Goal: Task Accomplishment & Management: Manage account settings

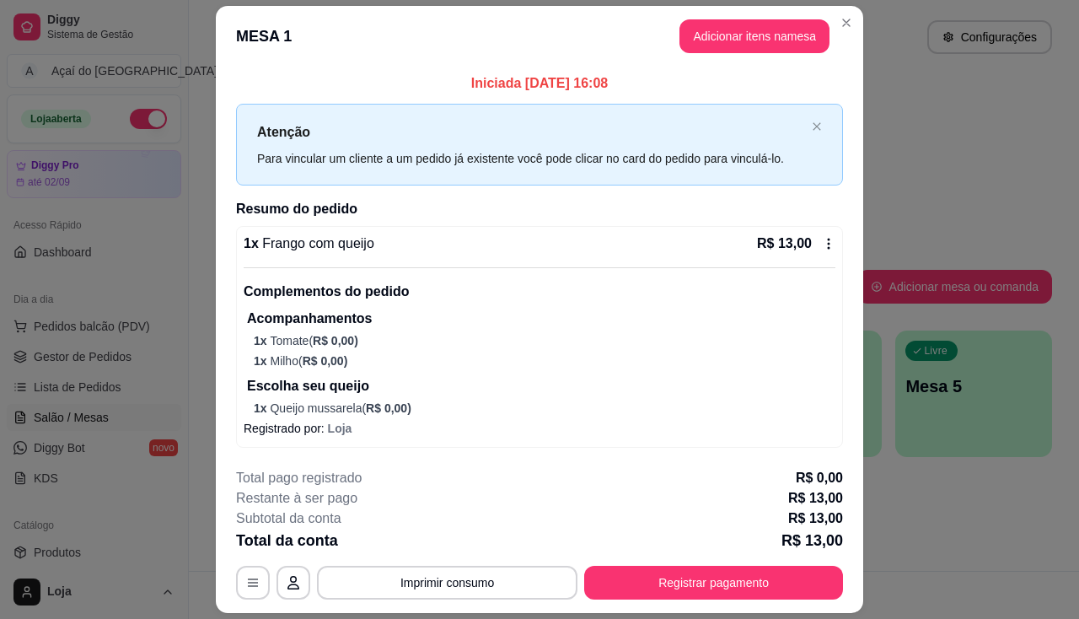
scroll to position [48, 0]
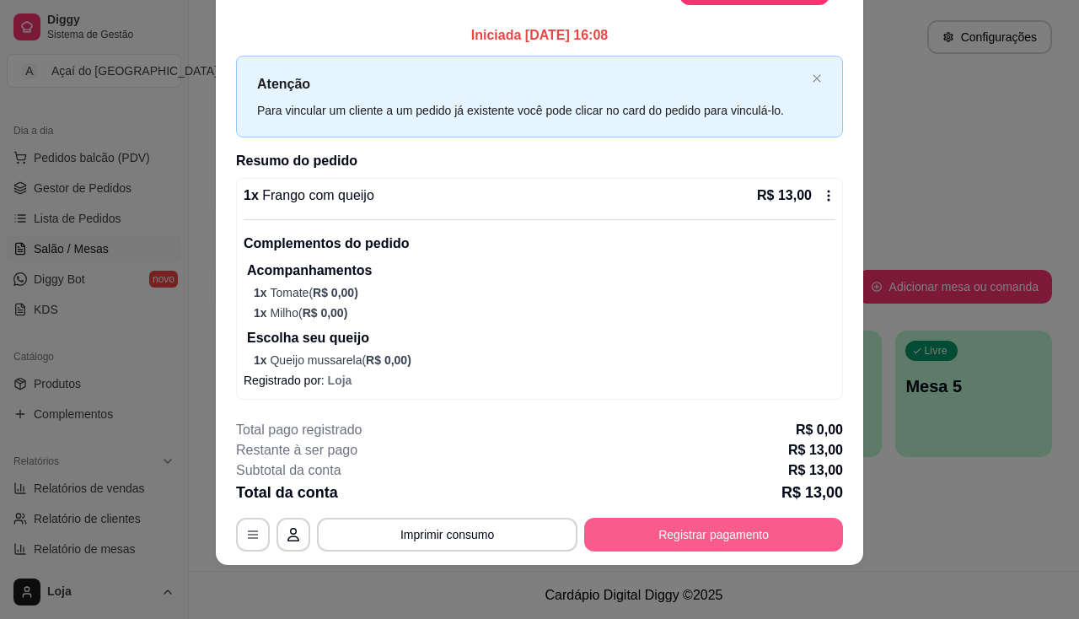
click at [789, 540] on button "Registrar pagamento" at bounding box center [713, 535] width 259 height 34
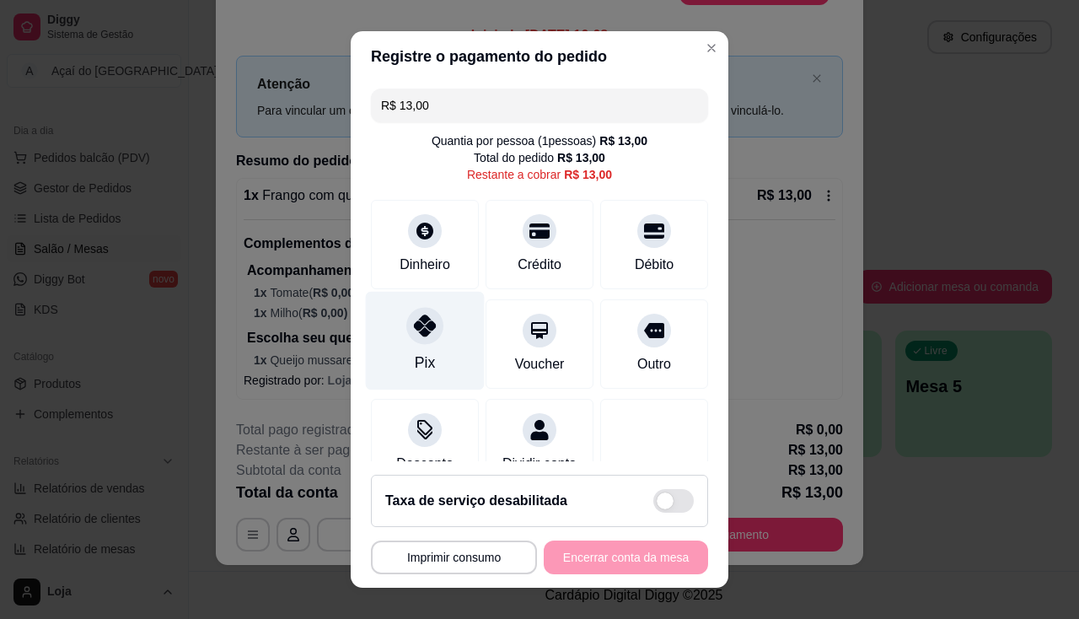
click at [409, 346] on div "Pix" at bounding box center [425, 340] width 119 height 99
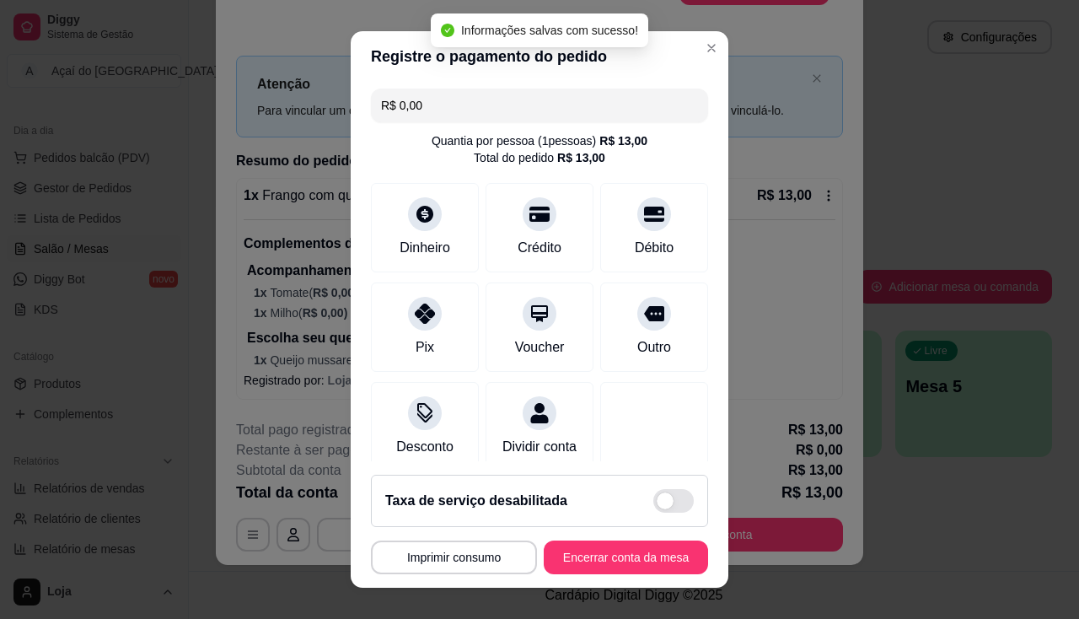
type input "R$ 0,00"
click at [595, 564] on button "Encerrar conta da mesa" at bounding box center [626, 557] width 164 height 34
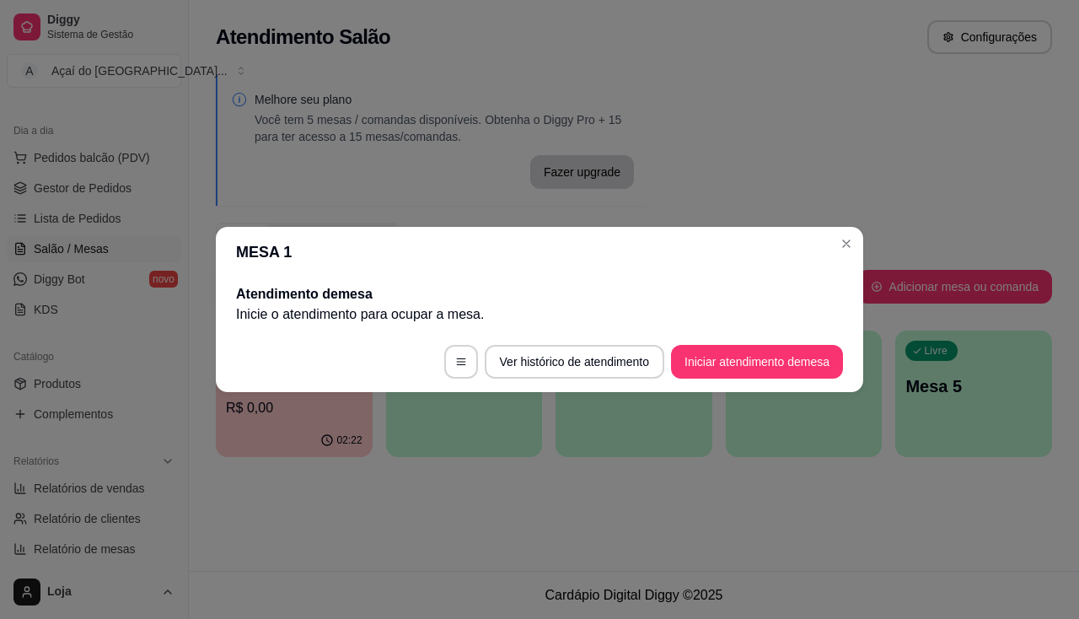
scroll to position [0, 0]
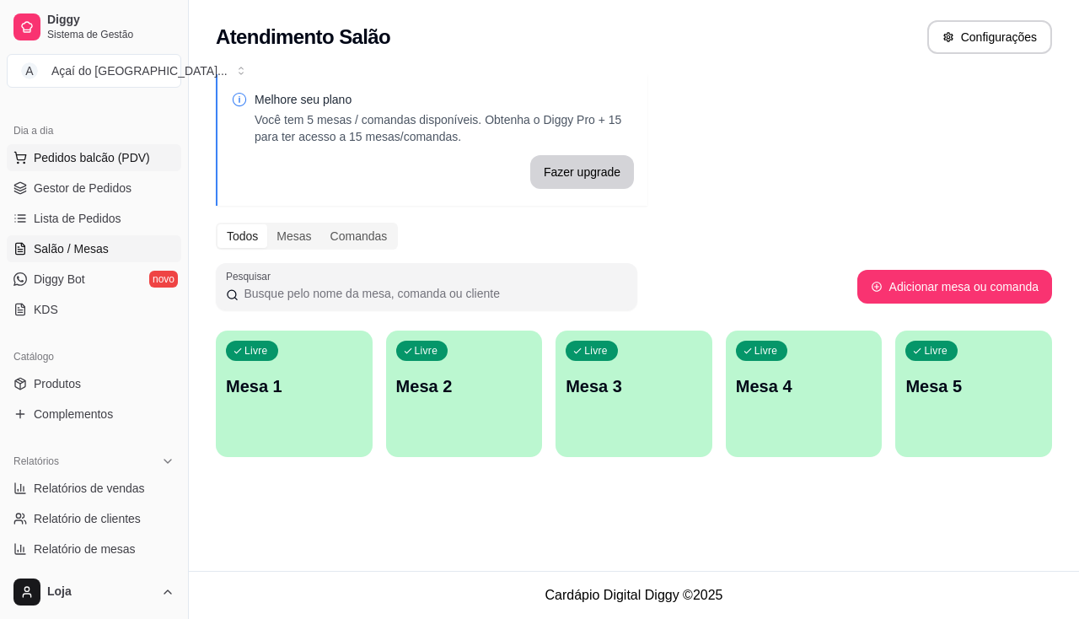
click at [82, 167] on button "Pedidos balcão (PDV)" at bounding box center [94, 157] width 175 height 27
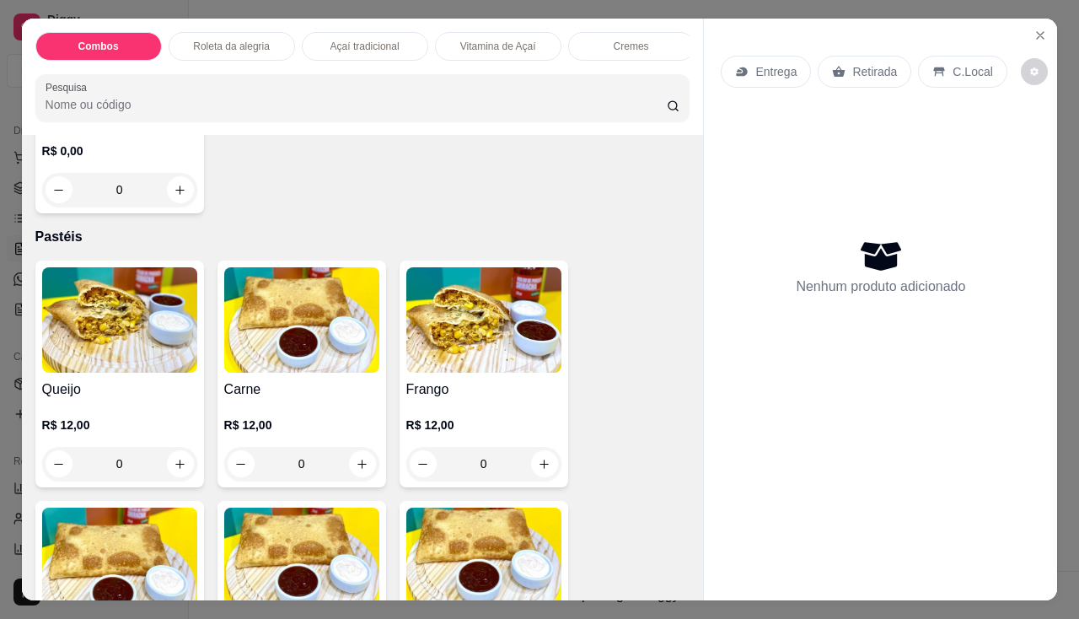
scroll to position [1939, 0]
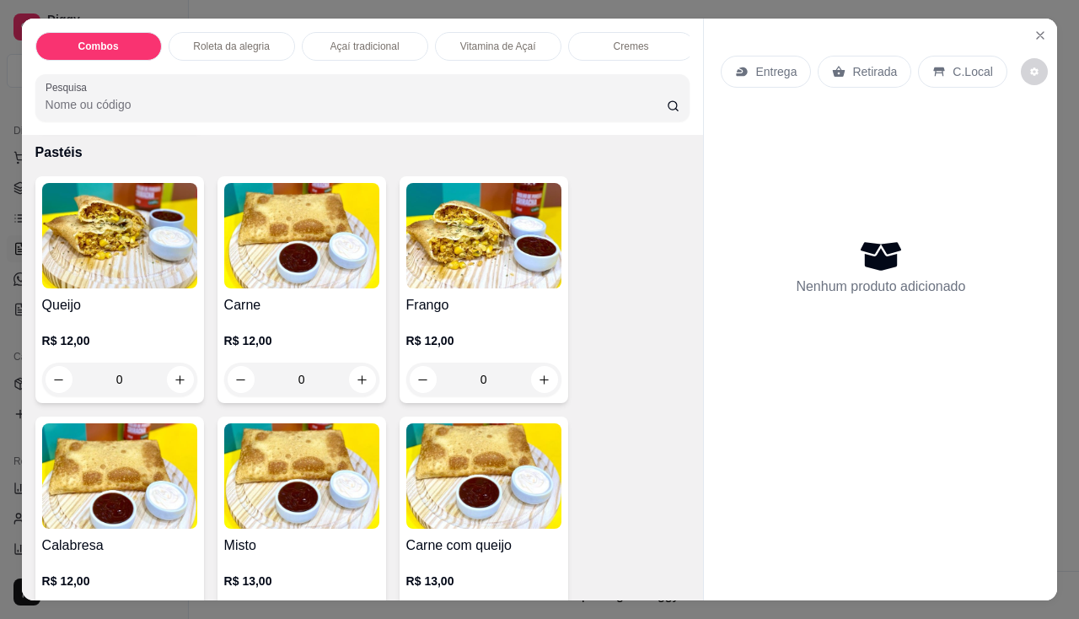
click at [158, 288] on img at bounding box center [119, 235] width 155 height 105
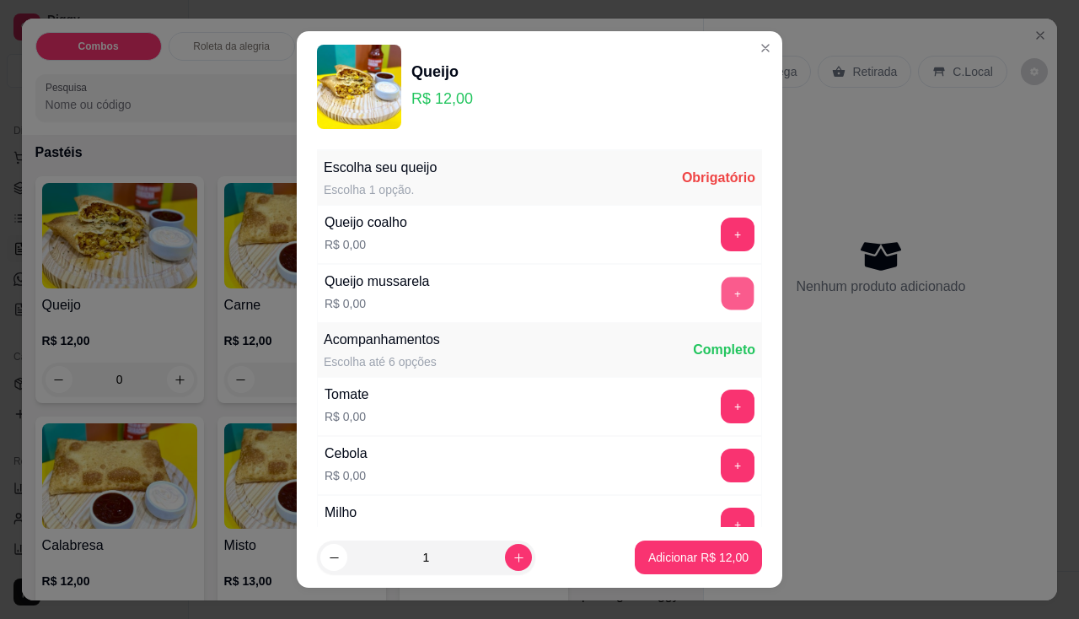
click at [722, 290] on button "+" at bounding box center [738, 293] width 33 height 33
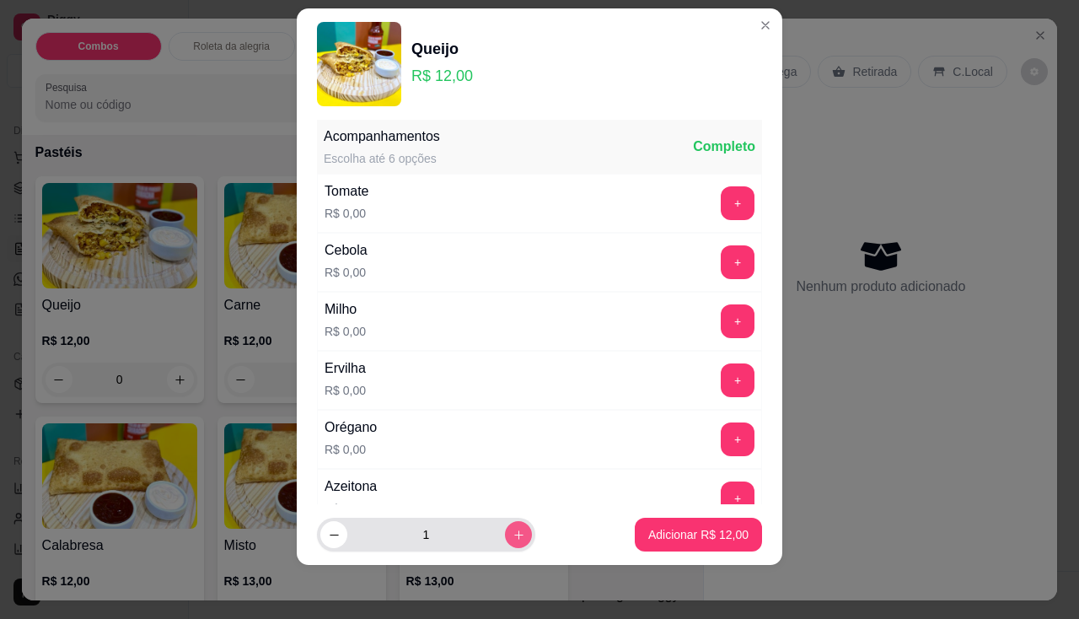
click at [514, 534] on icon "increase-product-quantity" at bounding box center [518, 534] width 9 height 9
type input "3"
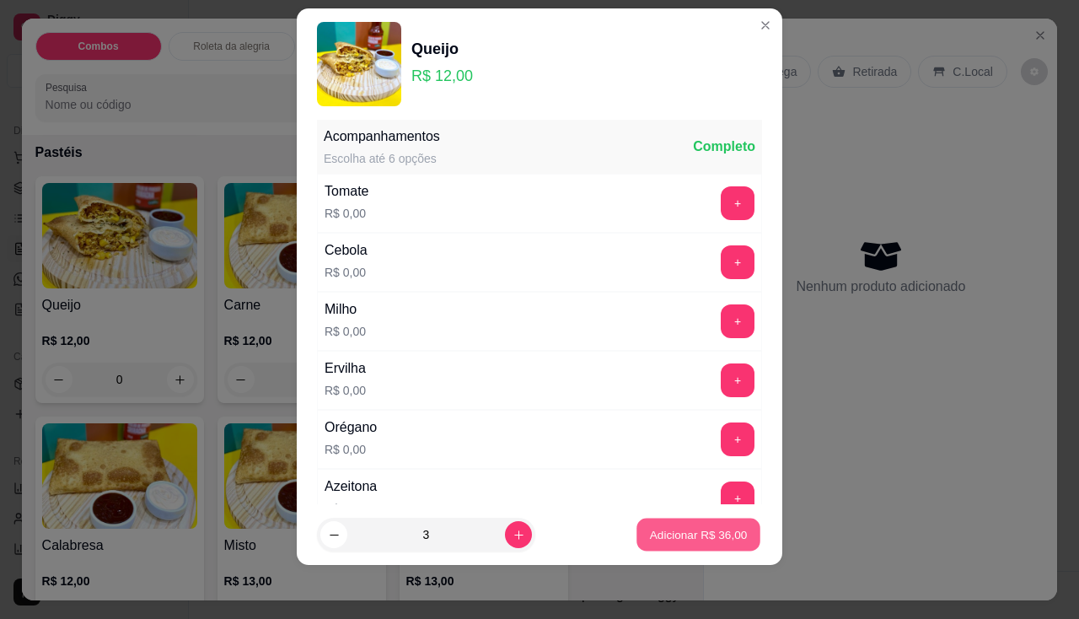
click at [636, 524] on button "Adicionar R$ 36,00" at bounding box center [698, 534] width 124 height 33
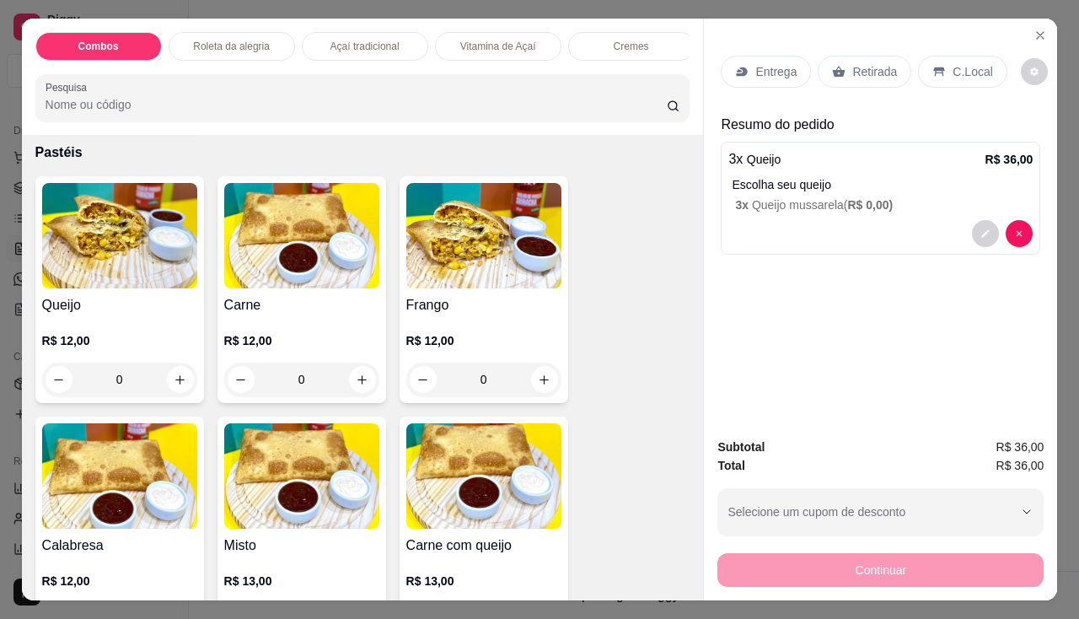
click at [296, 272] on img at bounding box center [301, 235] width 155 height 105
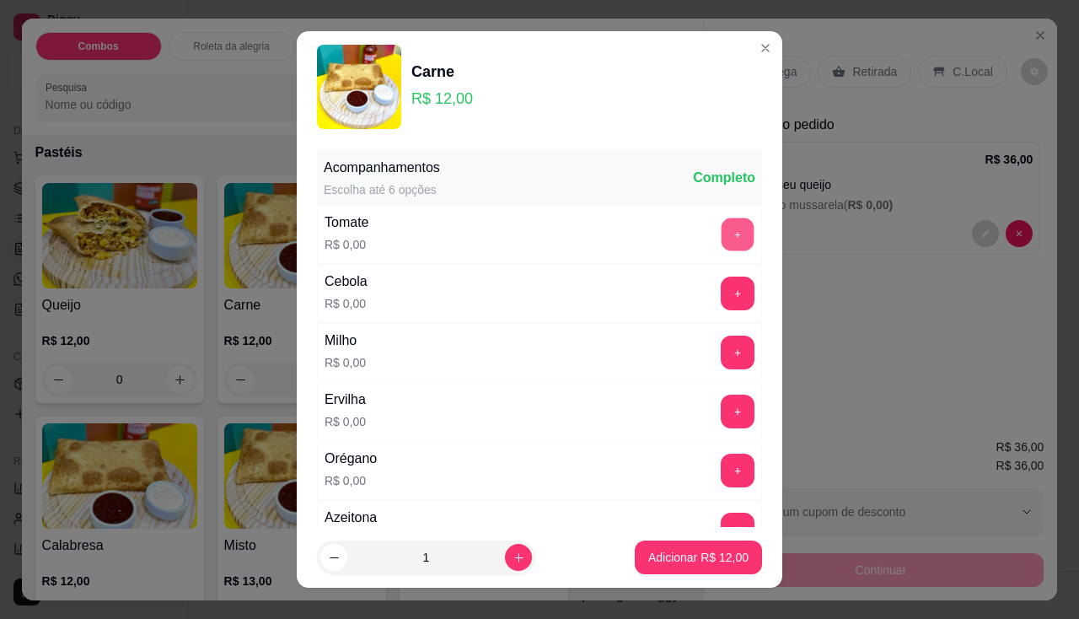
click at [722, 239] on button "+" at bounding box center [738, 234] width 33 height 33
click at [721, 368] on button "+" at bounding box center [738, 353] width 34 height 34
click at [722, 473] on button "+" at bounding box center [738, 470] width 33 height 33
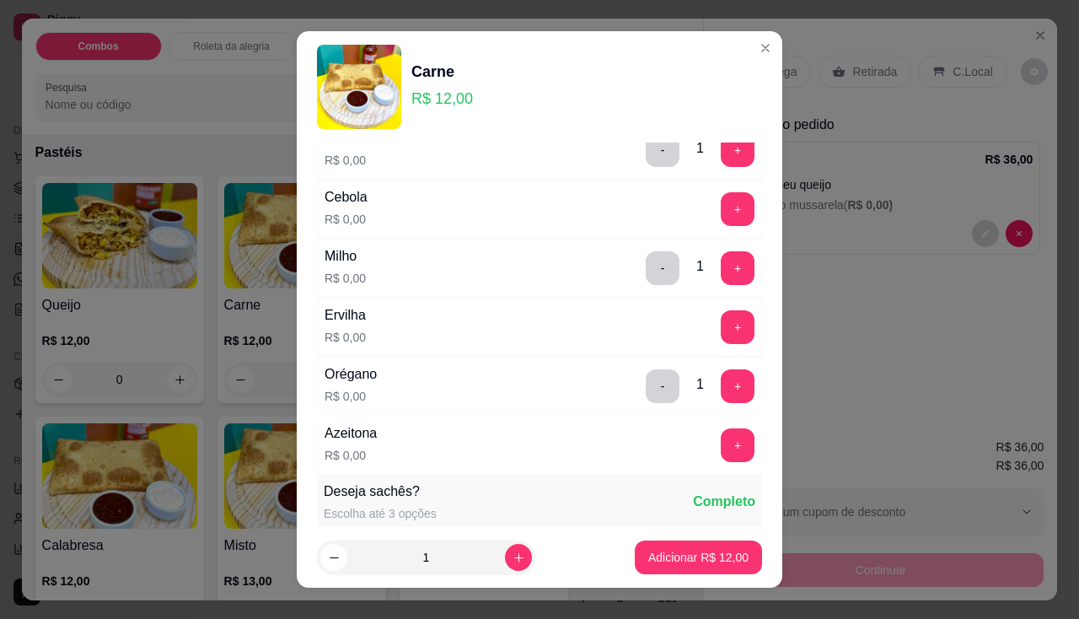
click at [701, 465] on div "Azeitona R$ 0,00 +" at bounding box center [539, 445] width 445 height 59
click at [721, 447] on button "+" at bounding box center [738, 445] width 34 height 34
click at [505, 555] on button "increase-product-quantity" at bounding box center [518, 557] width 27 height 27
type input "2"
click at [648, 552] on p "Adicionar R$ 24,00" at bounding box center [698, 557] width 100 height 17
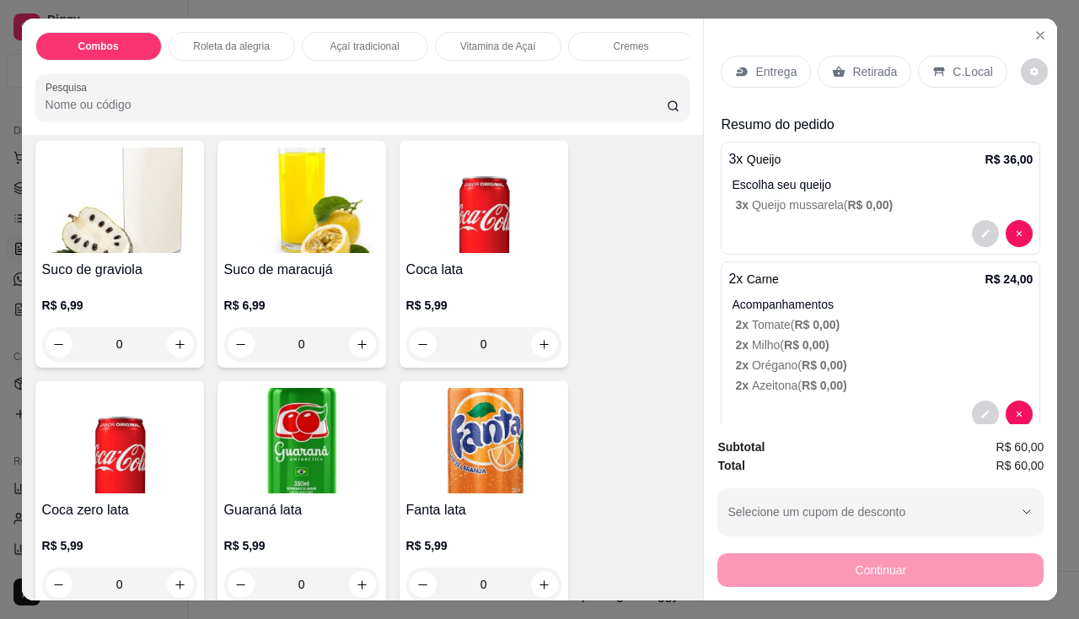
scroll to position [4805, 0]
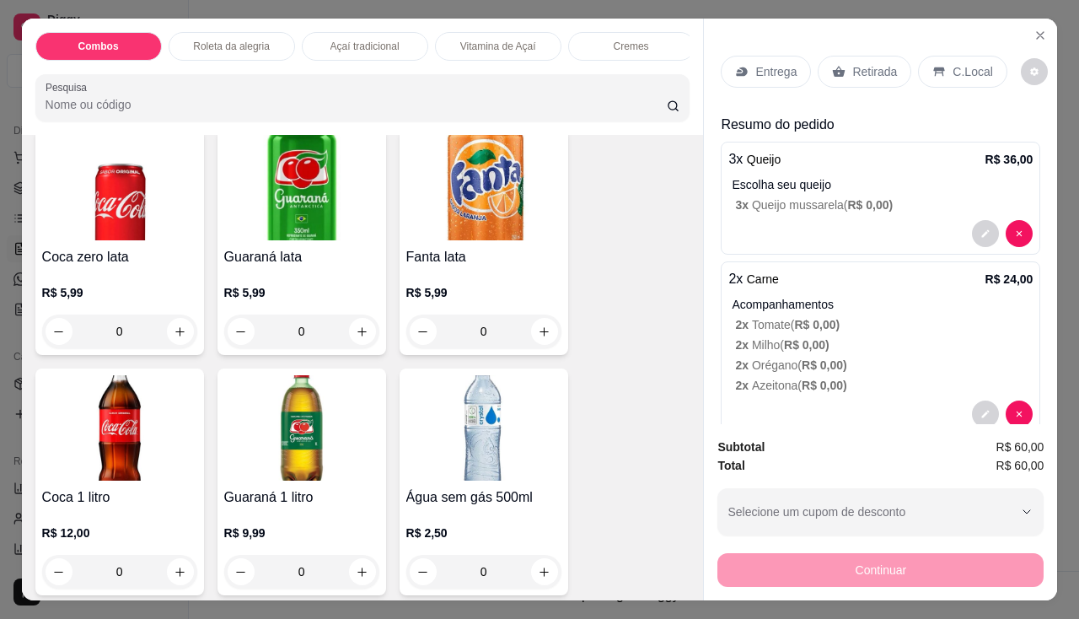
click at [148, 471] on img at bounding box center [119, 427] width 155 height 105
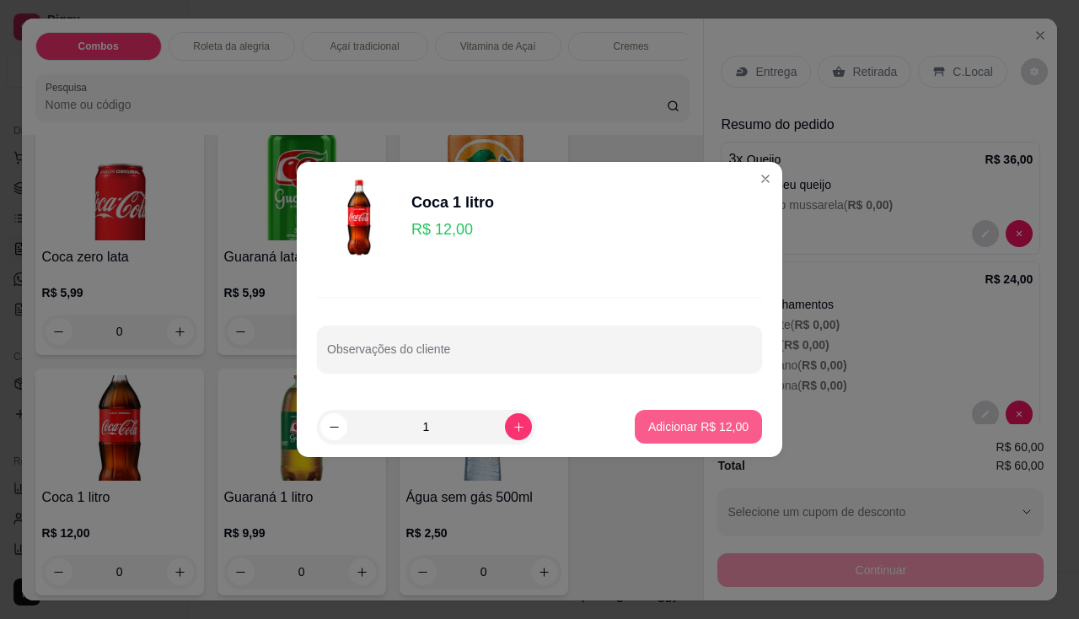
click at [653, 416] on button "Adicionar R$ 12,00" at bounding box center [698, 427] width 127 height 34
type input "1"
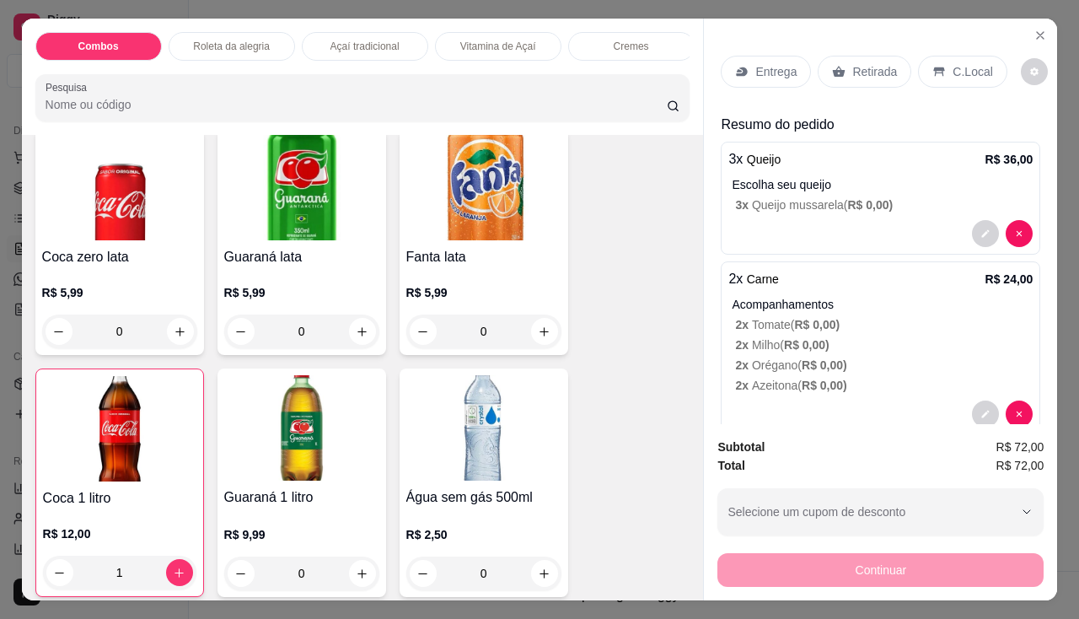
click at [772, 69] on p "Entrega" at bounding box center [775, 71] width 41 height 17
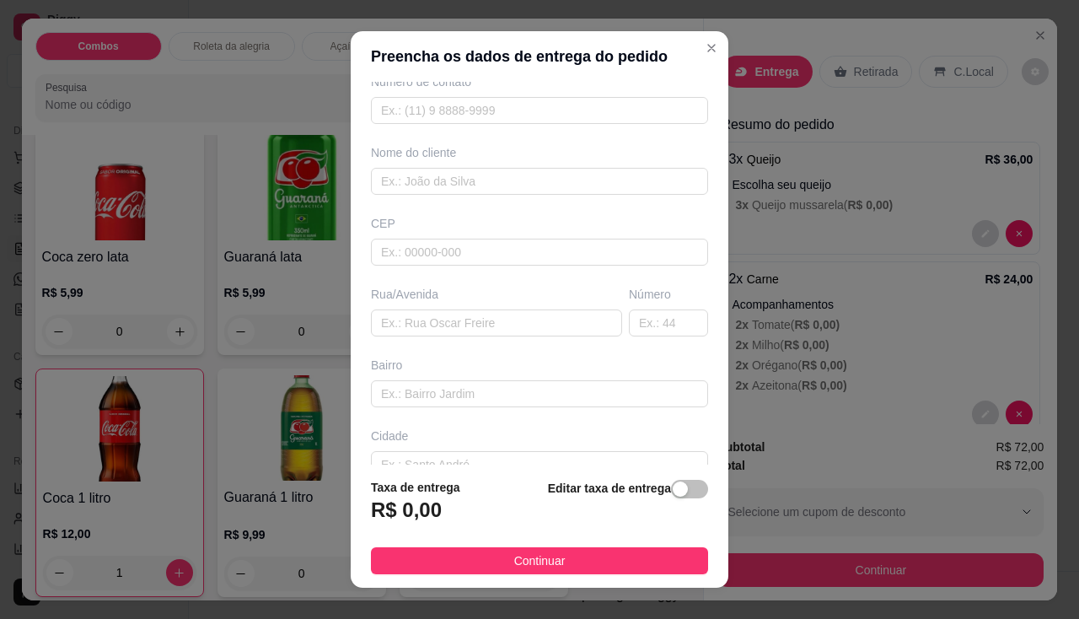
scroll to position [169, 0]
click at [673, 487] on span "button" at bounding box center [689, 489] width 37 height 19
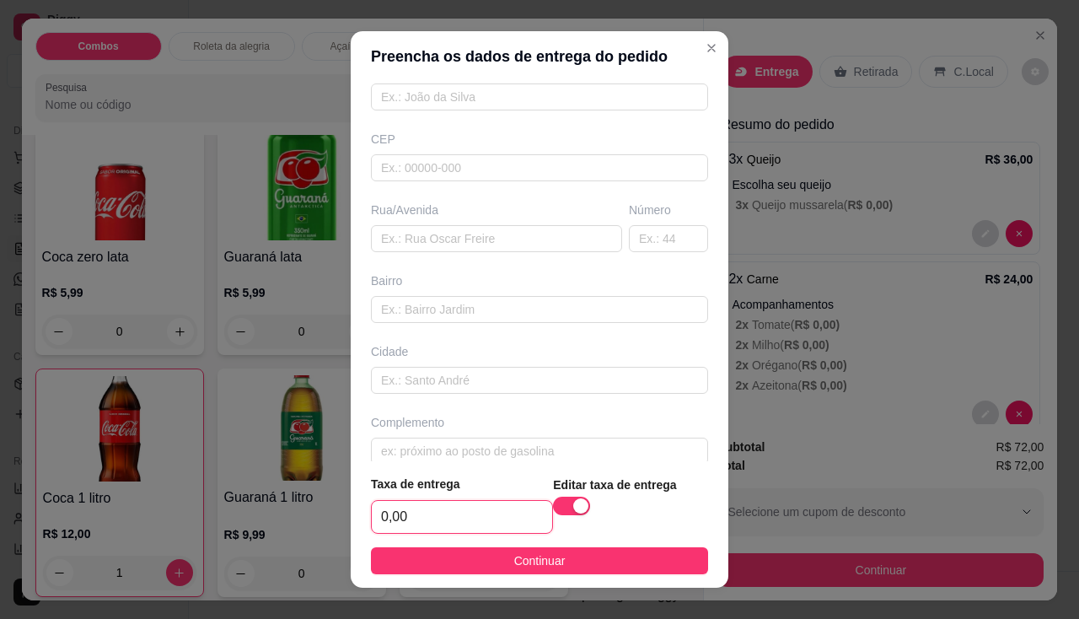
click at [491, 509] on input "0,00" at bounding box center [462, 517] width 180 height 32
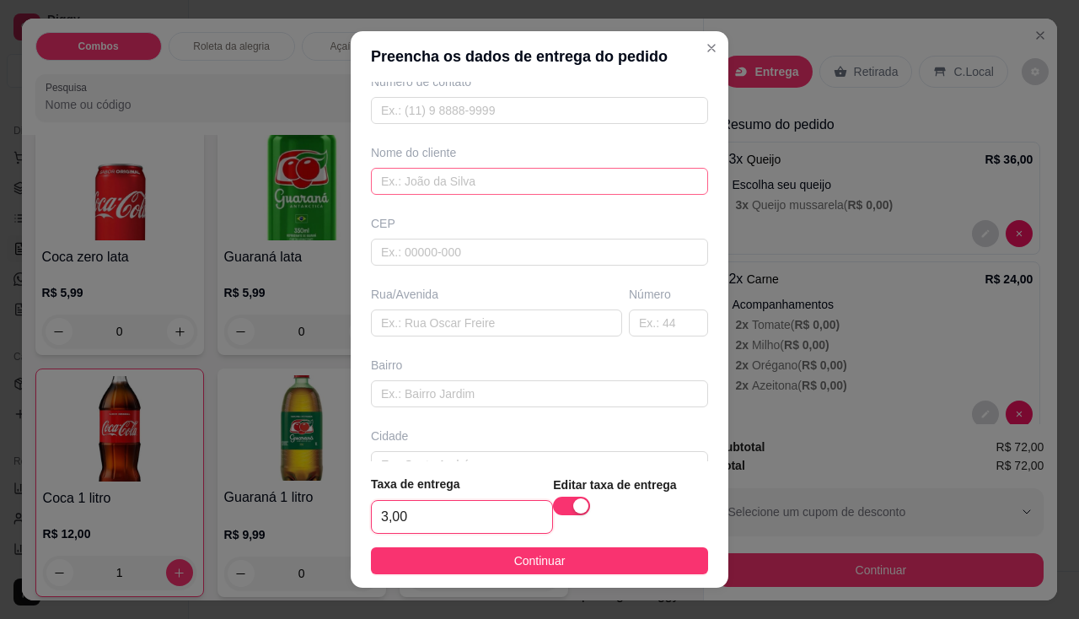
scroll to position [0, 0]
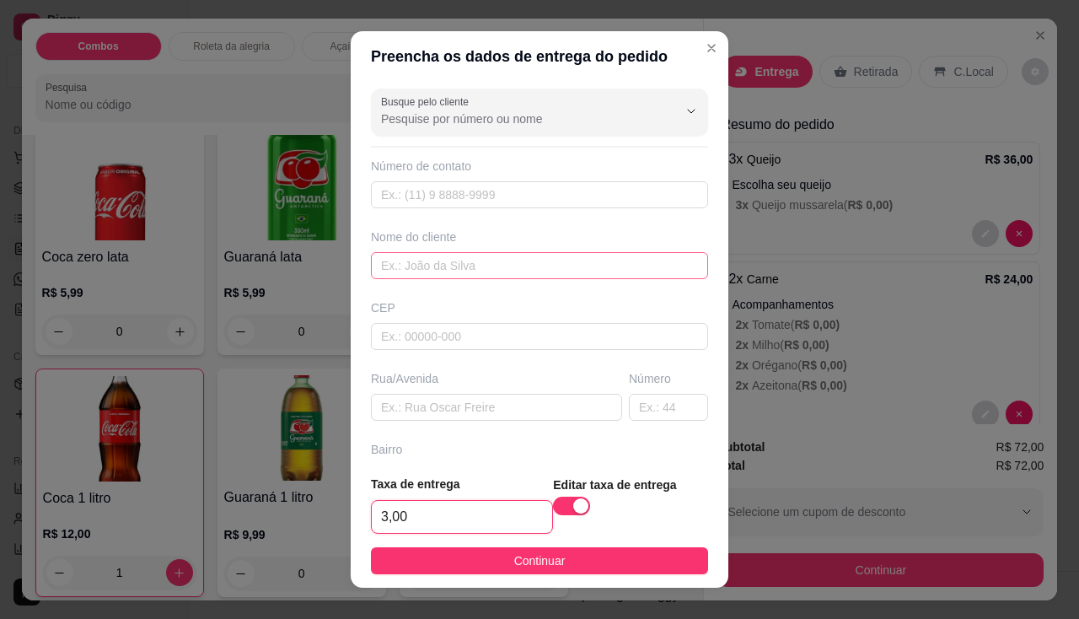
type input "3,00"
click at [509, 278] on input "text" at bounding box center [539, 265] width 337 height 27
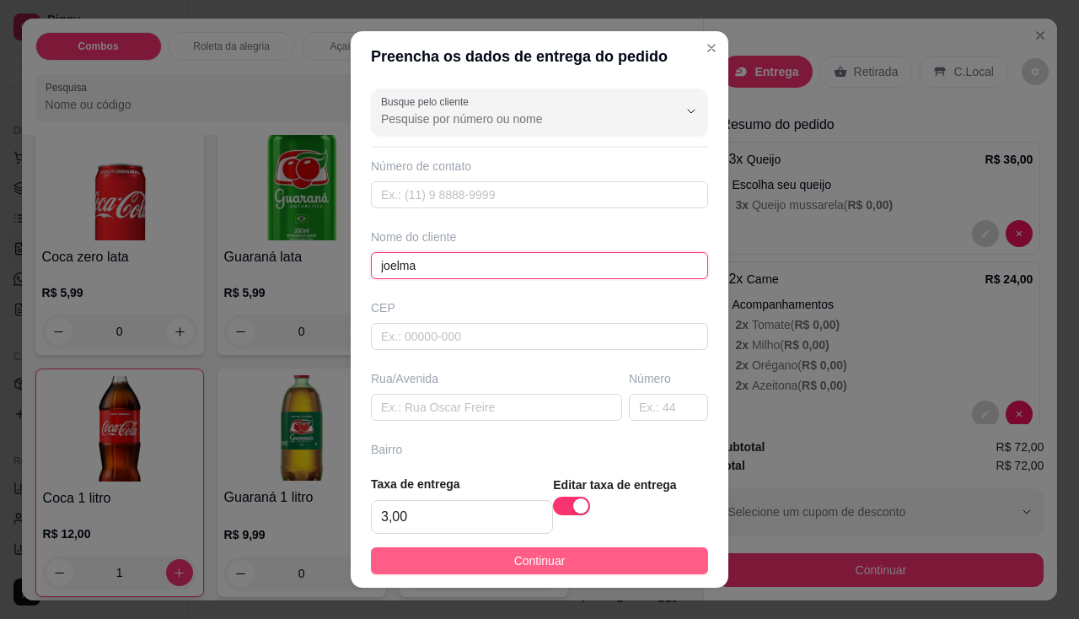
type input "joelma"
click at [478, 560] on button "Continuar" at bounding box center [539, 560] width 337 height 27
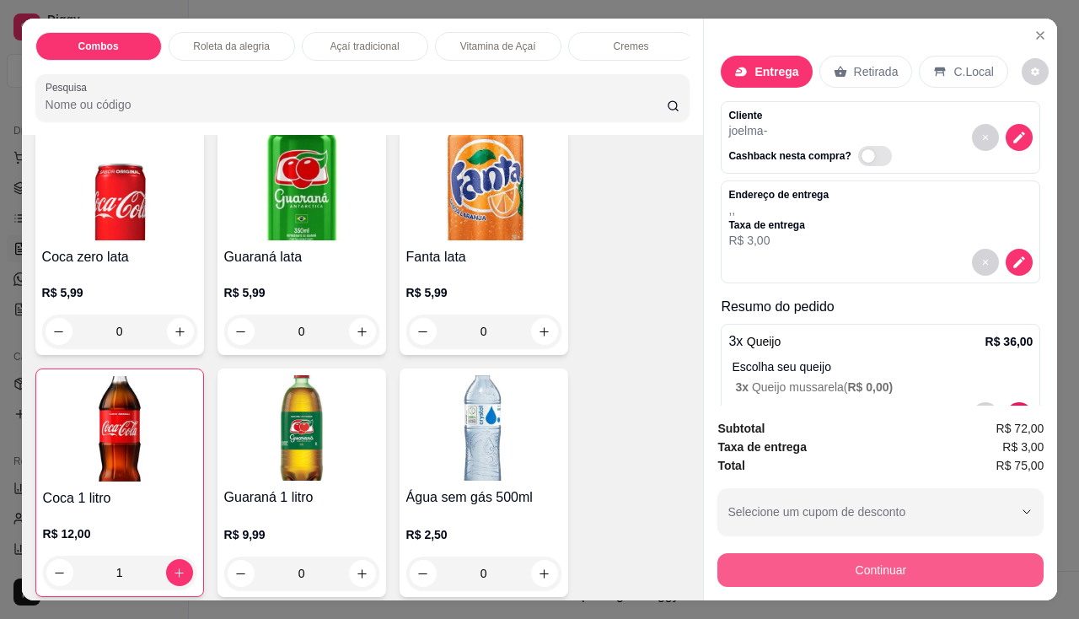
click at [776, 553] on button "Continuar" at bounding box center [880, 570] width 326 height 34
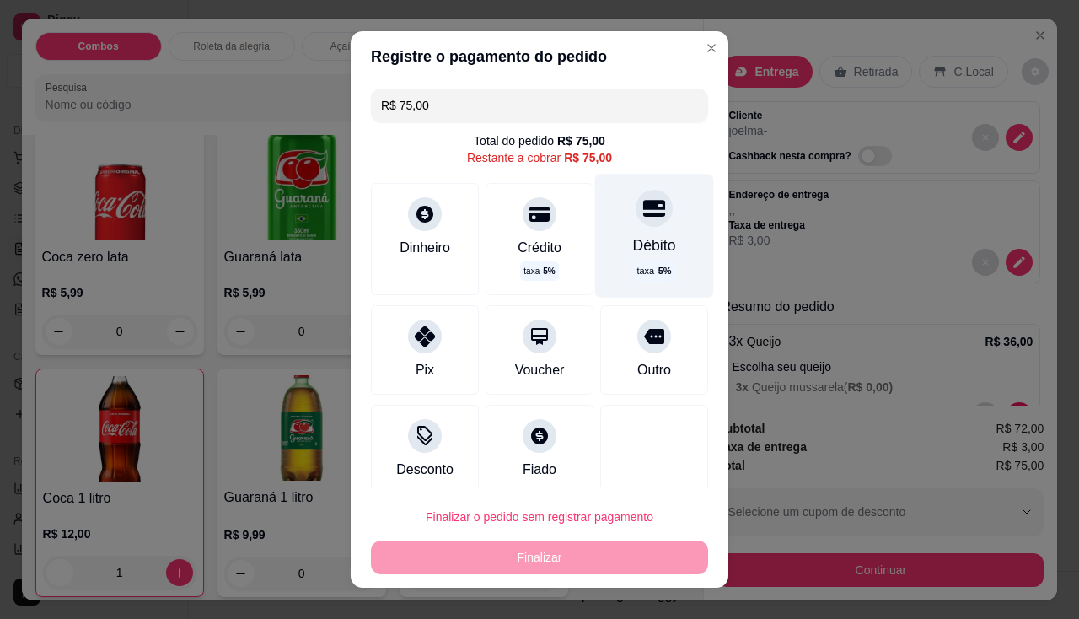
click at [633, 254] on div "Débito" at bounding box center [654, 245] width 43 height 22
type input "R$ 0,00"
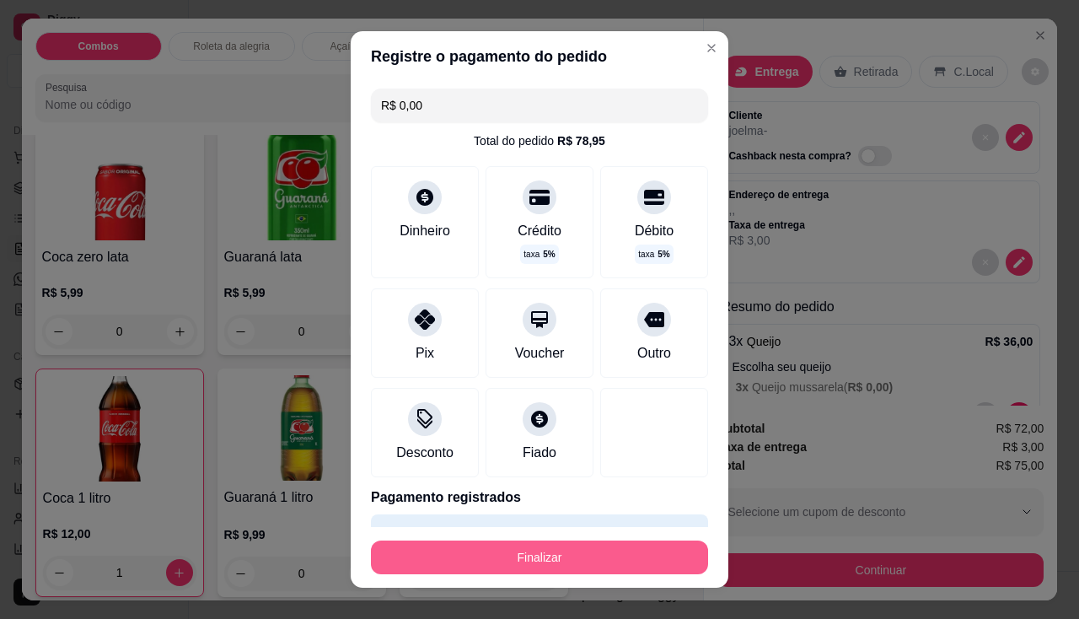
click at [599, 540] on button "Finalizar" at bounding box center [539, 557] width 337 height 34
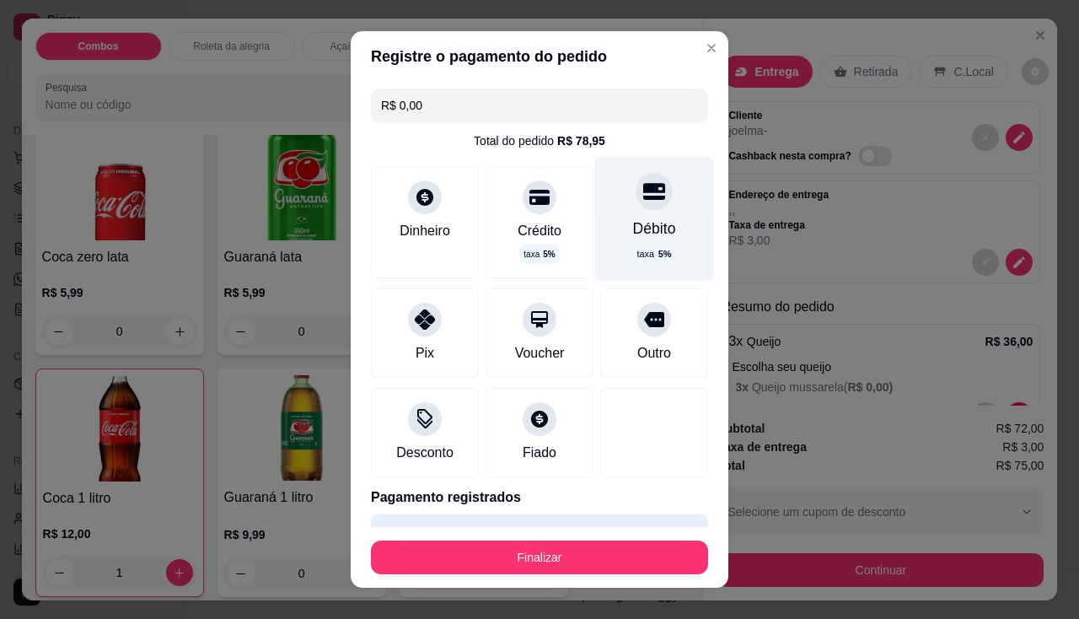
click at [633, 219] on div "Débito" at bounding box center [654, 229] width 43 height 22
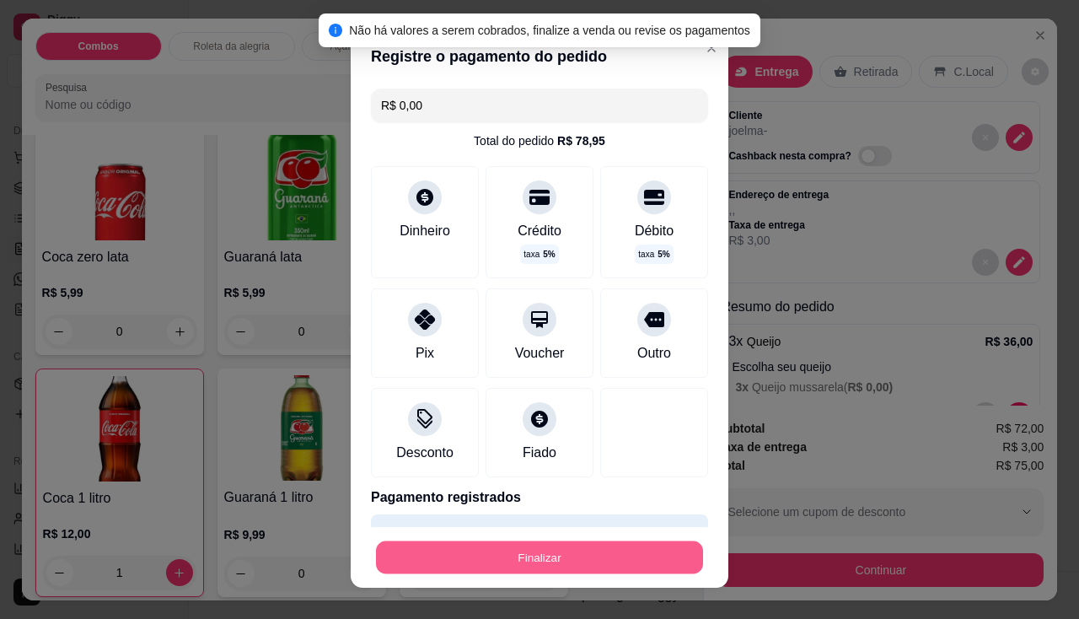
click at [576, 561] on button "Finalizar" at bounding box center [539, 557] width 327 height 33
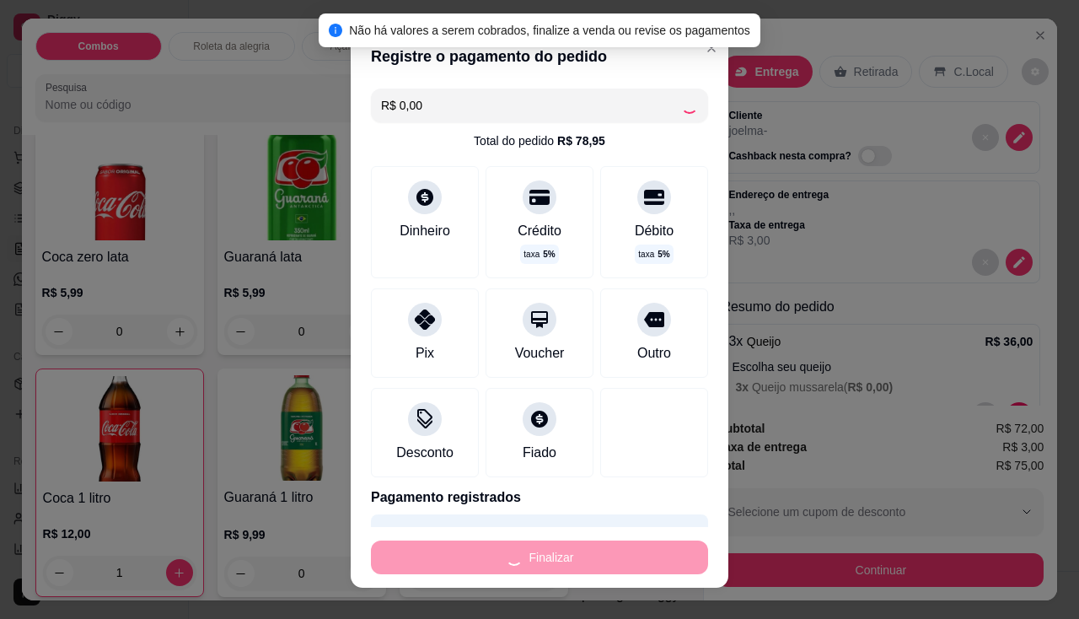
type input "0"
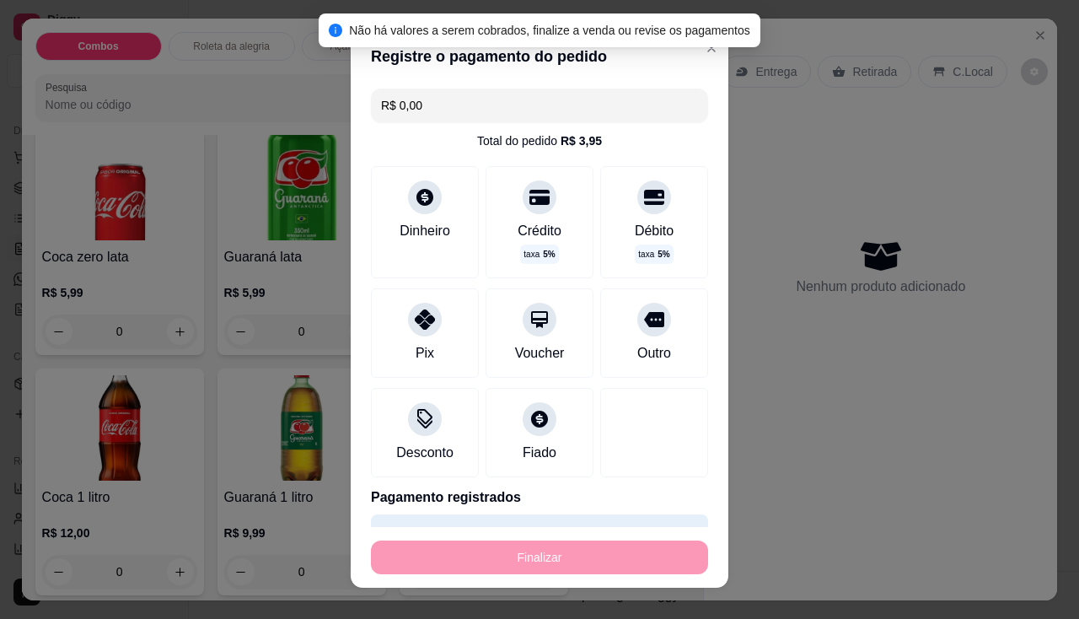
type input "-R$ 75,00"
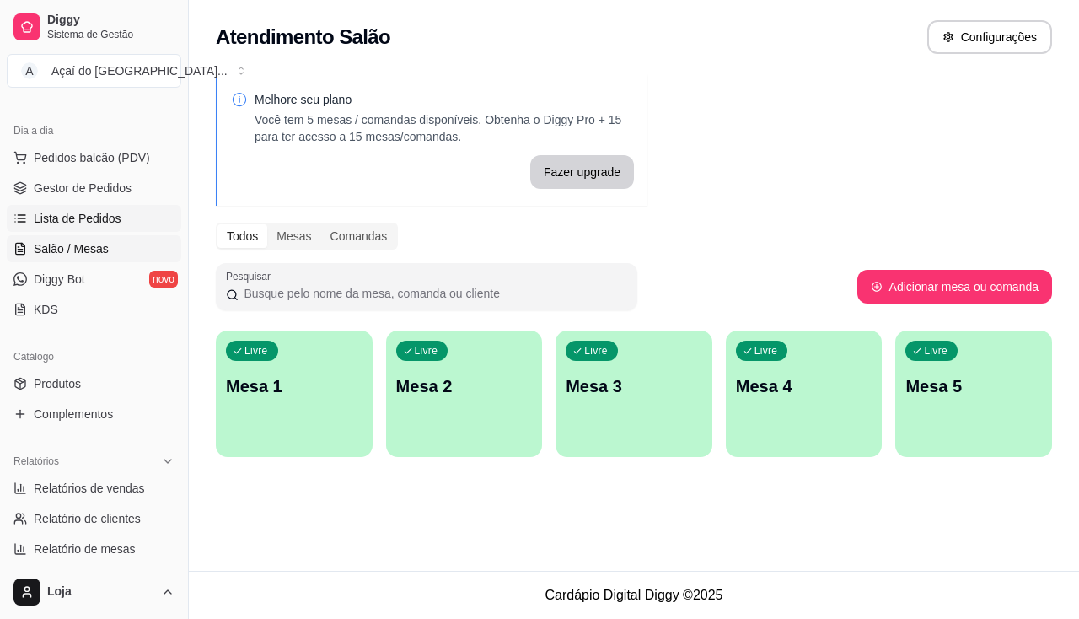
click at [121, 215] on link "Lista de Pedidos" at bounding box center [94, 218] width 175 height 27
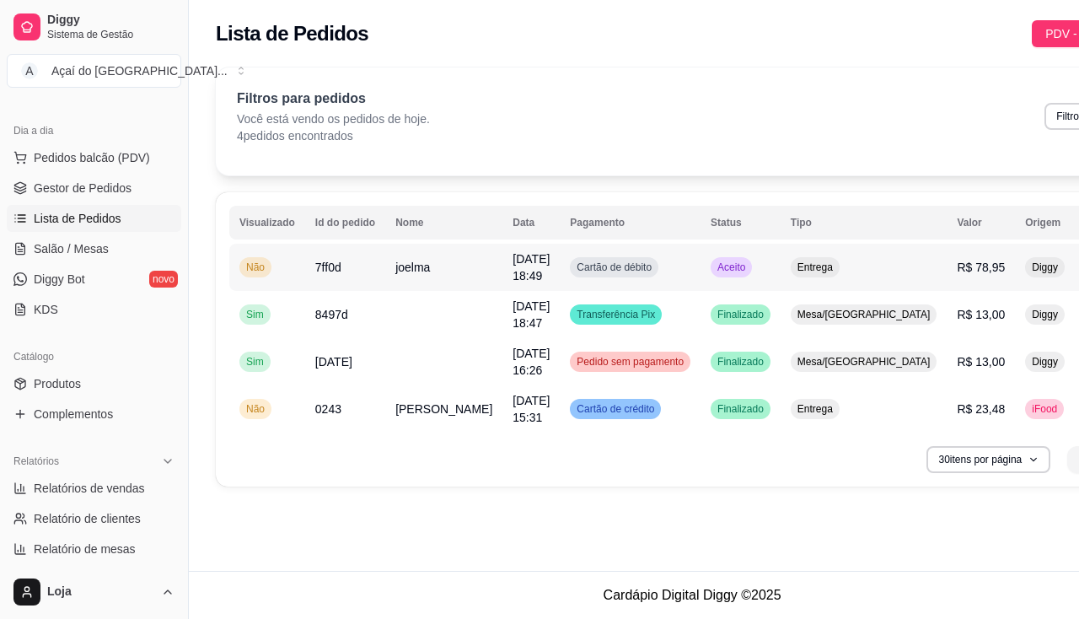
click at [295, 262] on td "Não" at bounding box center [267, 267] width 76 height 47
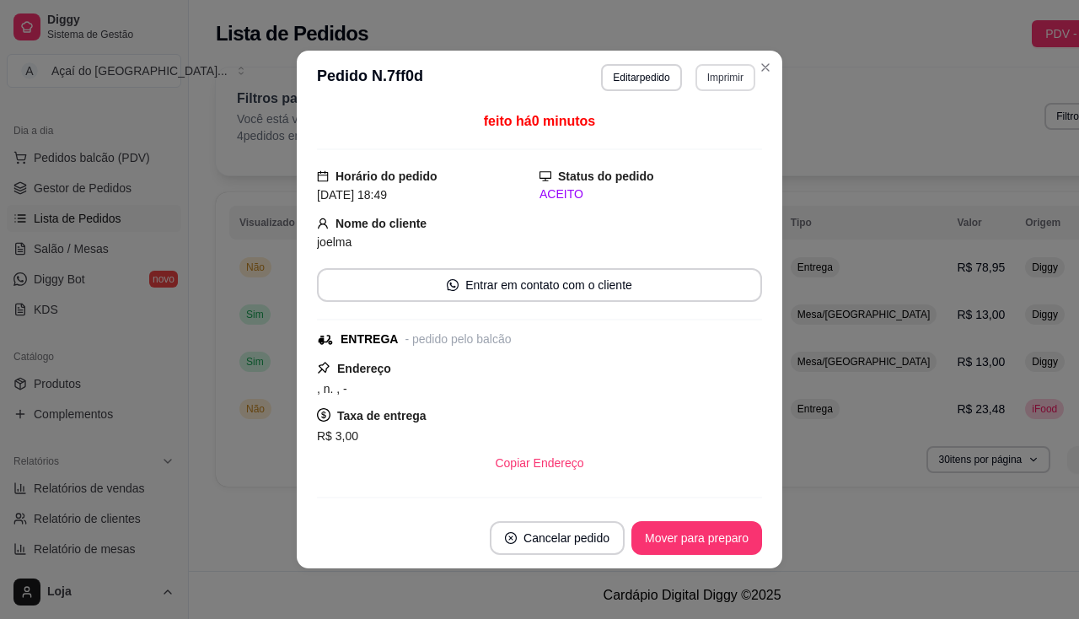
click at [698, 83] on button "Imprimir" at bounding box center [726, 77] width 60 height 27
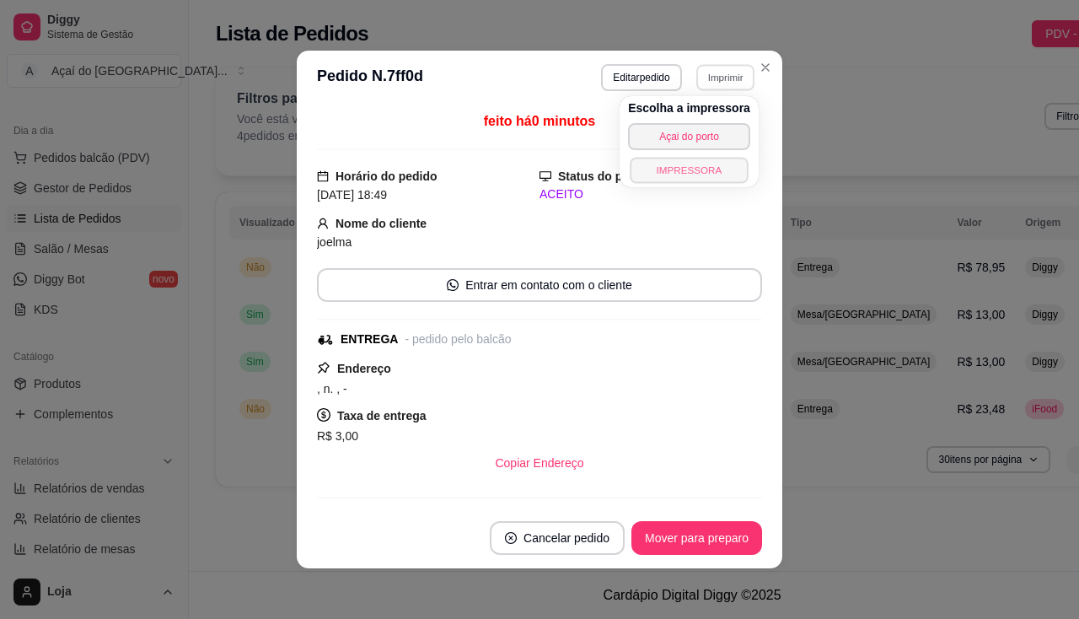
click at [683, 161] on button "IMPRESSORA" at bounding box center [689, 170] width 118 height 26
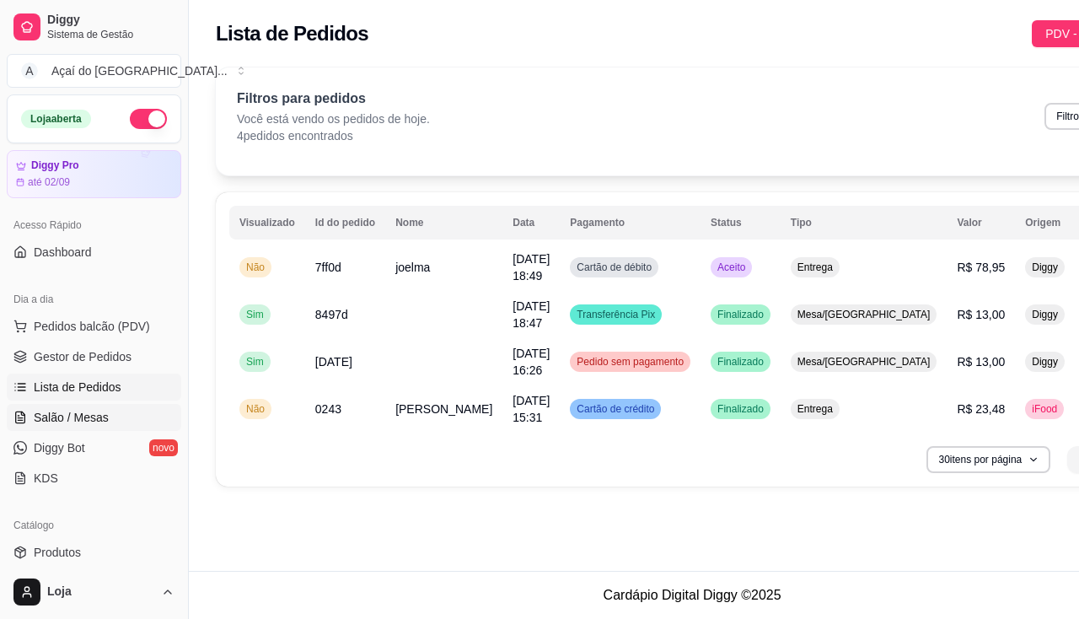
click at [79, 411] on span "Salão / Mesas" at bounding box center [71, 417] width 75 height 17
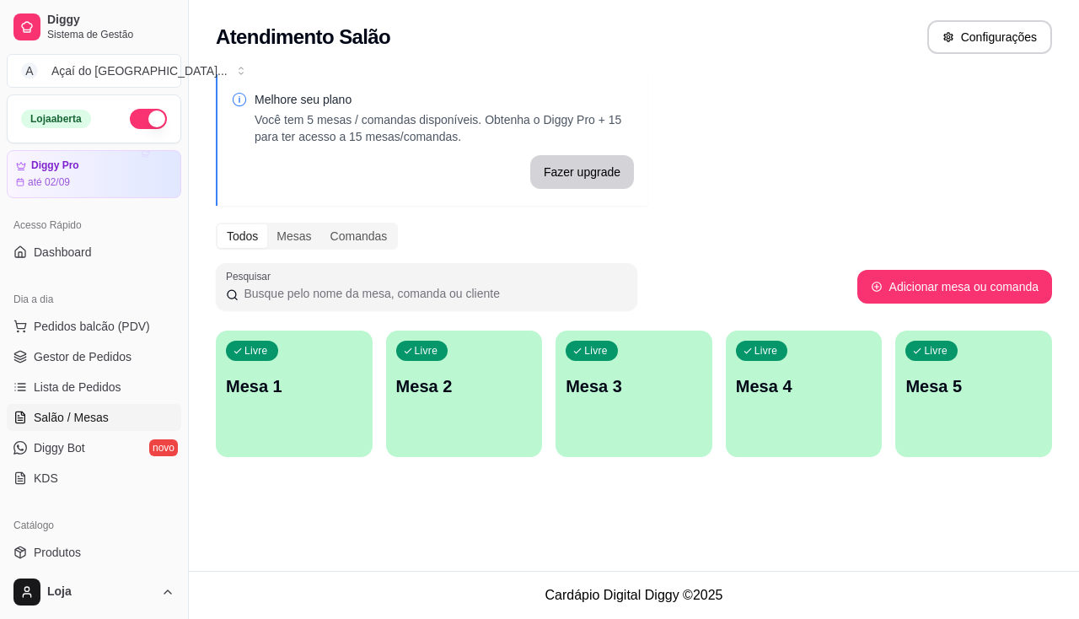
click at [416, 384] on p "Mesa 2" at bounding box center [464, 386] width 137 height 24
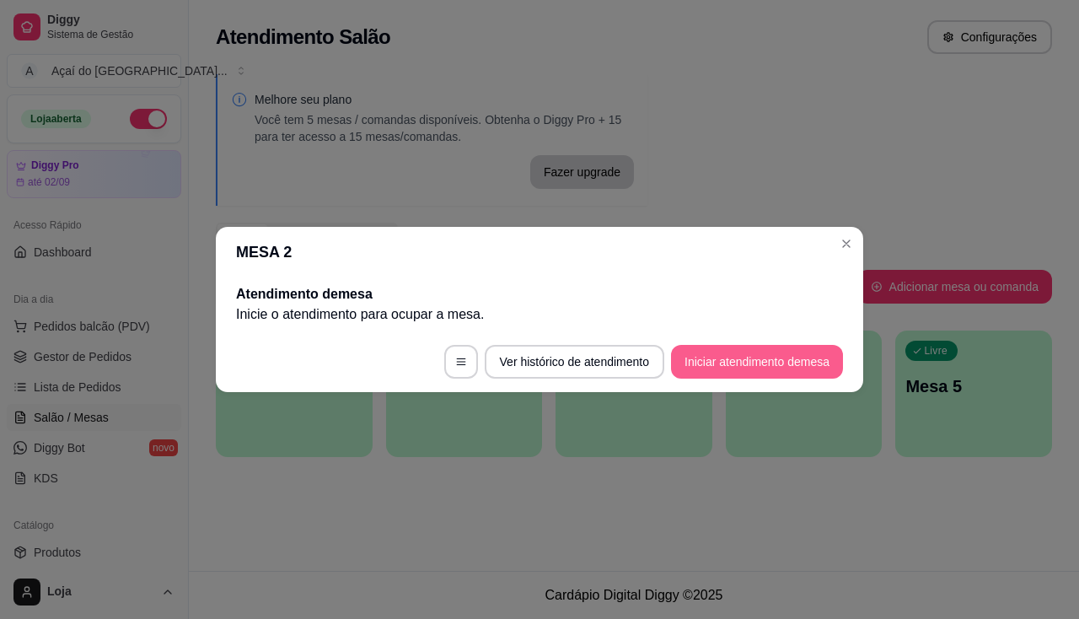
click at [733, 355] on button "Iniciar atendimento de mesa" at bounding box center [757, 362] width 172 height 34
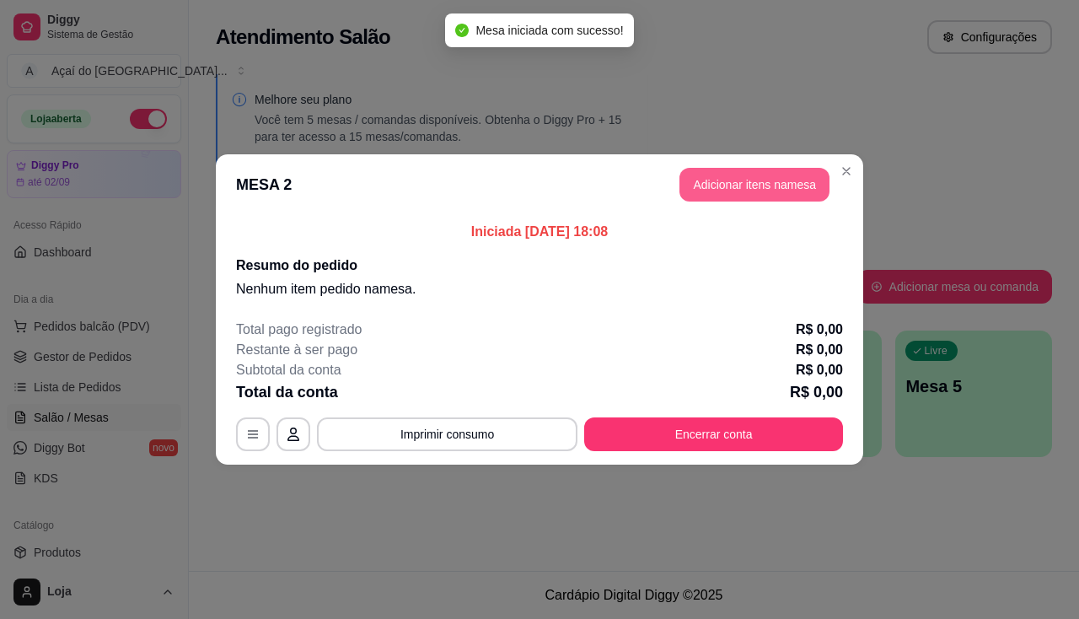
click at [717, 178] on button "Adicionar itens na mesa" at bounding box center [754, 185] width 150 height 34
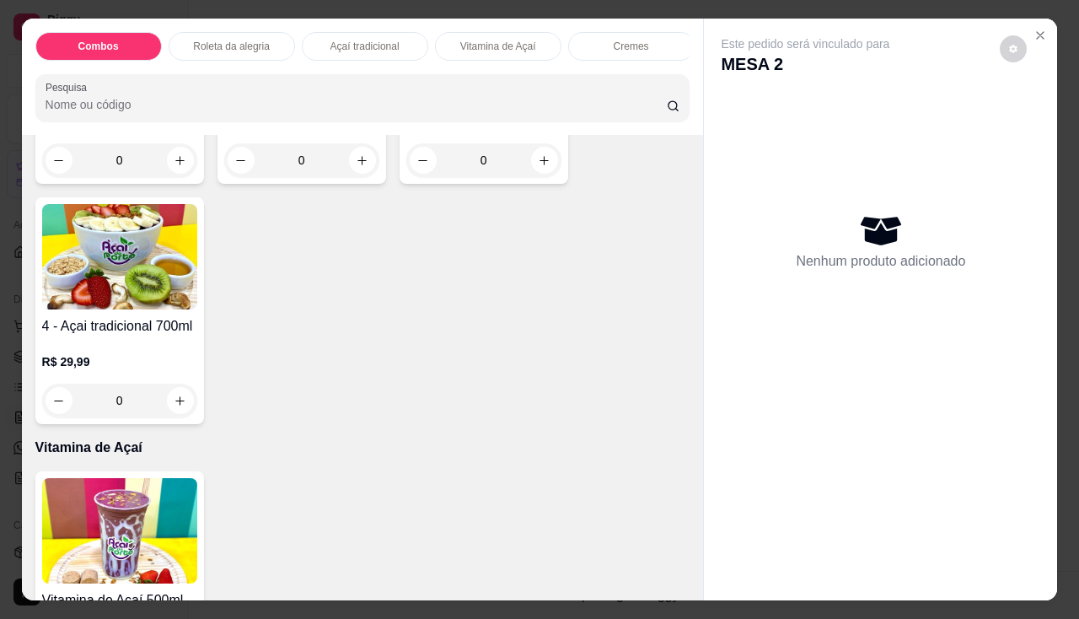
scroll to position [1012, 0]
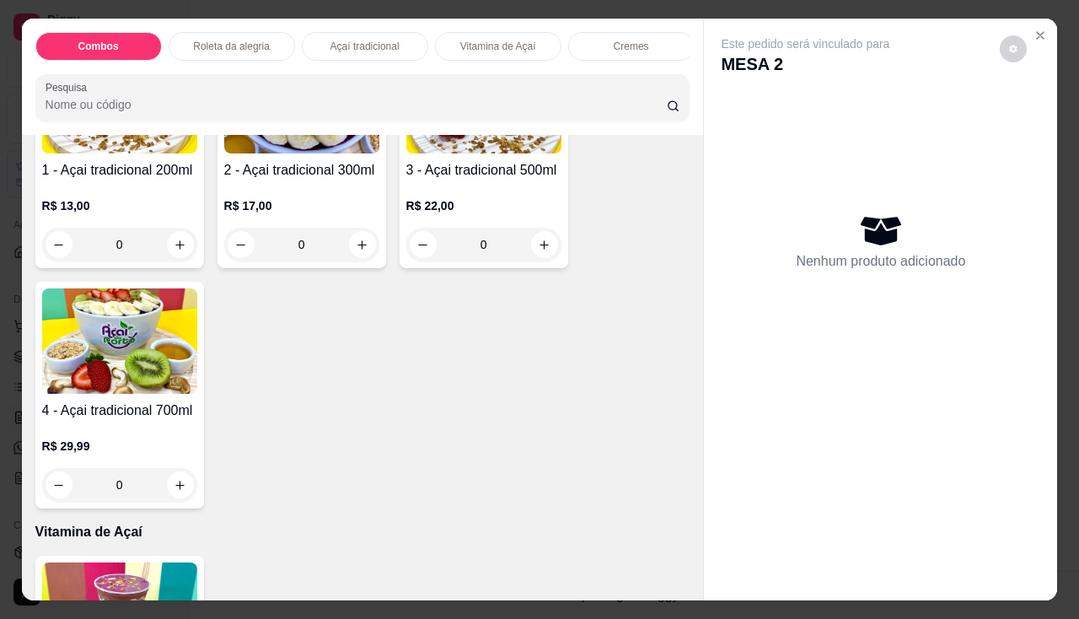
click at [172, 253] on div "0" at bounding box center [119, 245] width 155 height 34
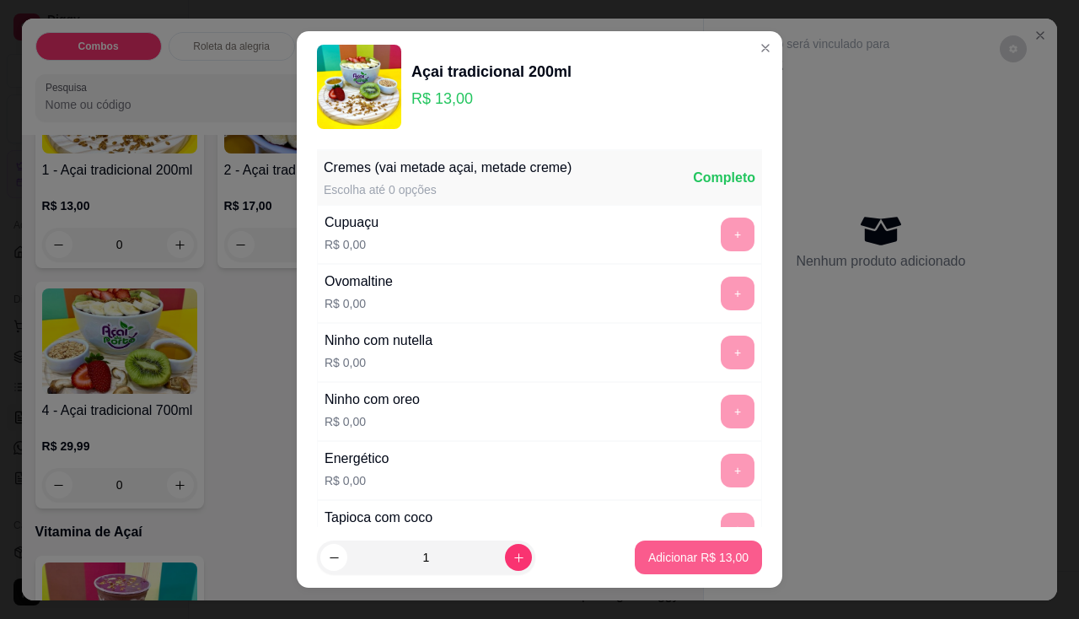
click at [648, 552] on p "Adicionar R$ 13,00" at bounding box center [698, 557] width 100 height 17
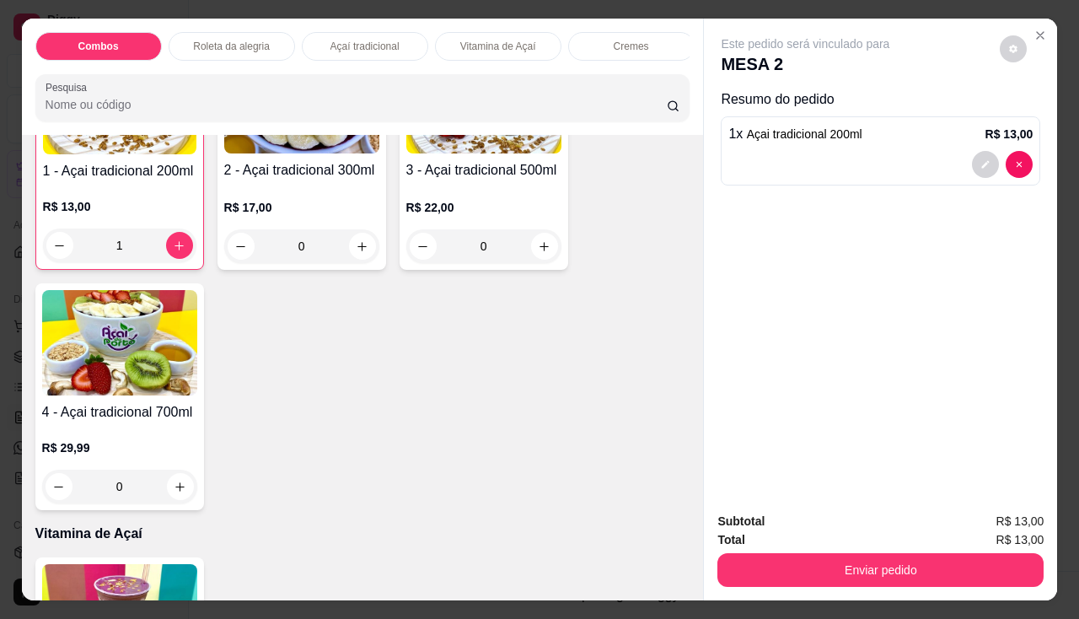
scroll to position [1012, 0]
click at [988, 158] on button "decrease-product-quantity" at bounding box center [985, 164] width 27 height 27
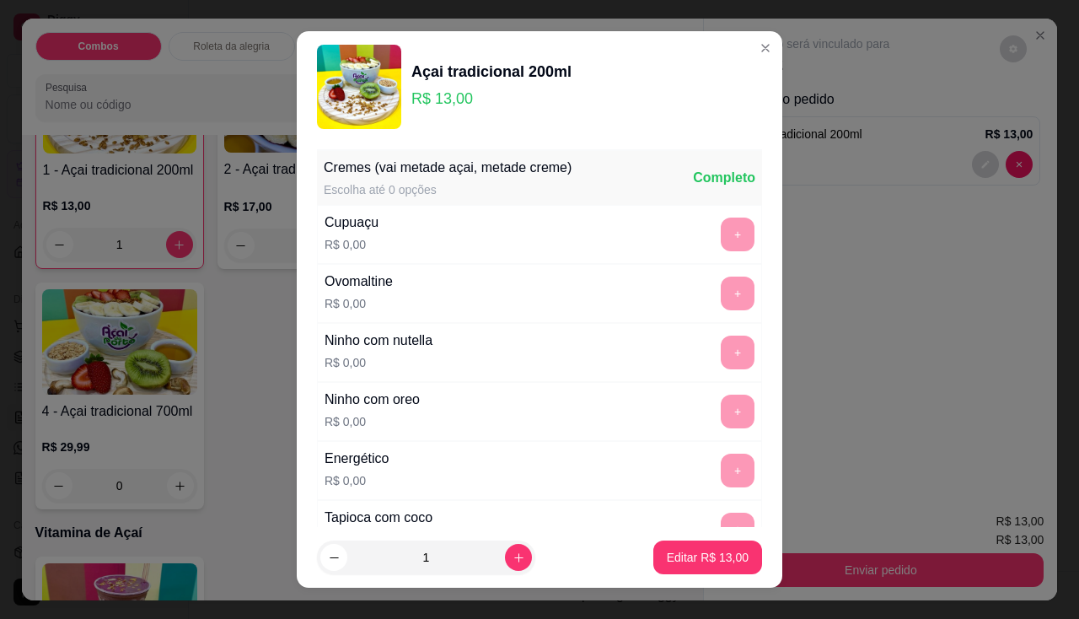
scroll to position [337, 0]
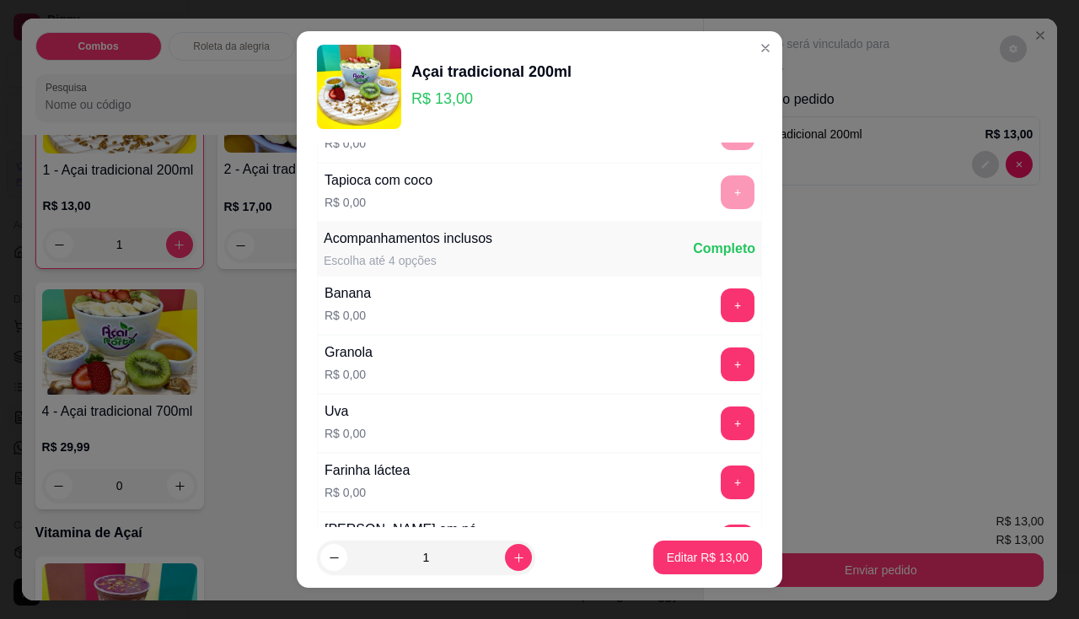
click at [714, 321] on div "+" at bounding box center [737, 305] width 47 height 34
click at [721, 302] on button "+" at bounding box center [738, 305] width 34 height 34
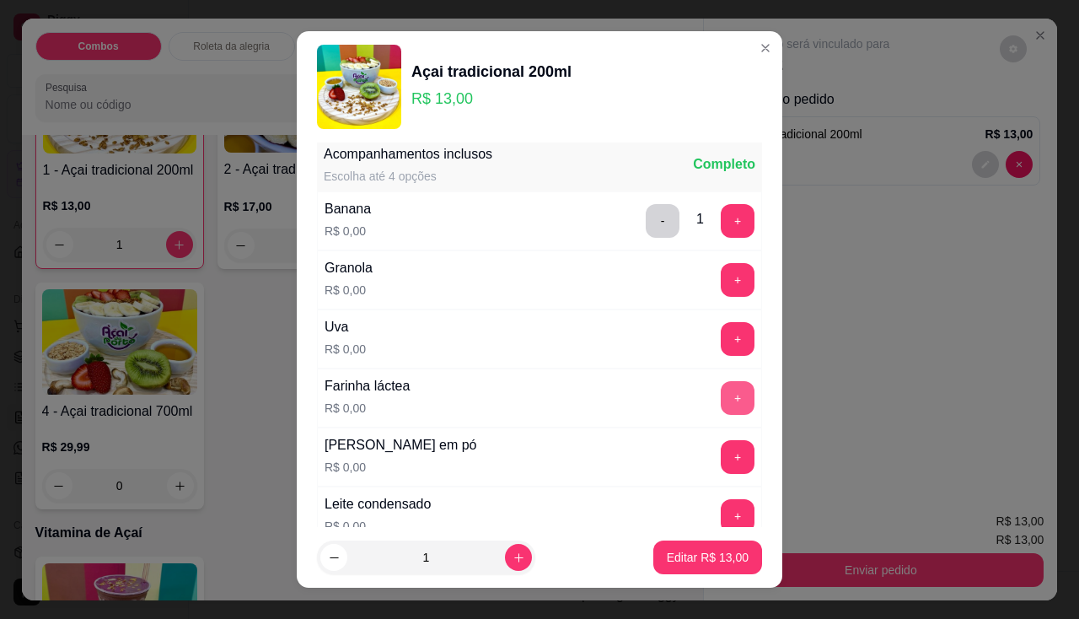
scroll to position [506, 0]
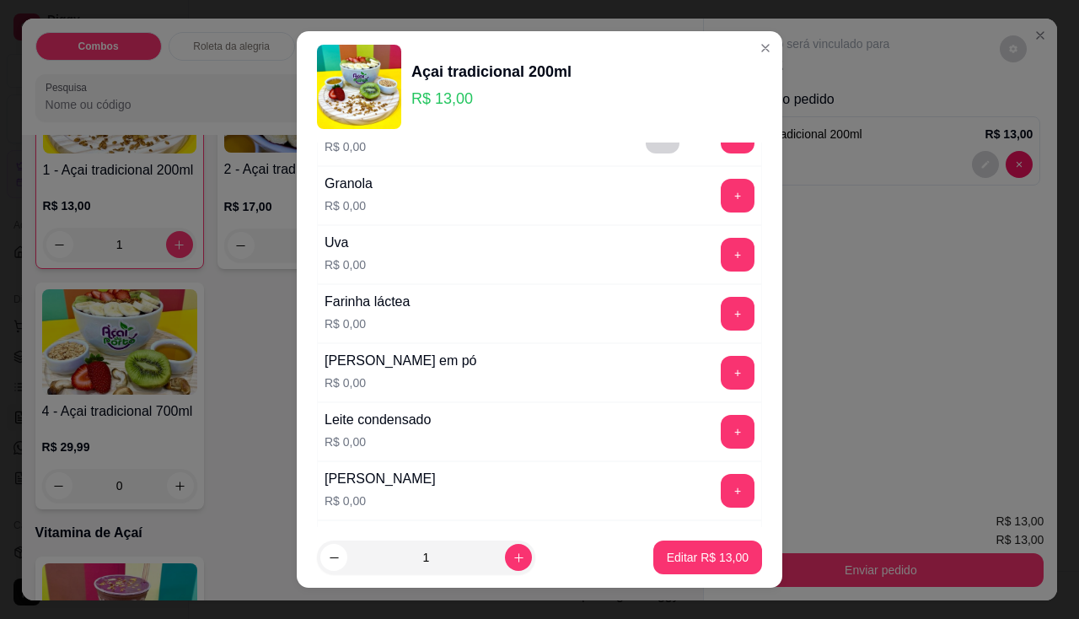
click at [707, 449] on div "Leite condensado R$ 0,00 +" at bounding box center [539, 431] width 445 height 59
click at [721, 434] on button "+" at bounding box center [738, 432] width 34 height 34
click at [701, 555] on p "Editar R$ 13,00" at bounding box center [708, 557] width 82 height 17
type input "0"
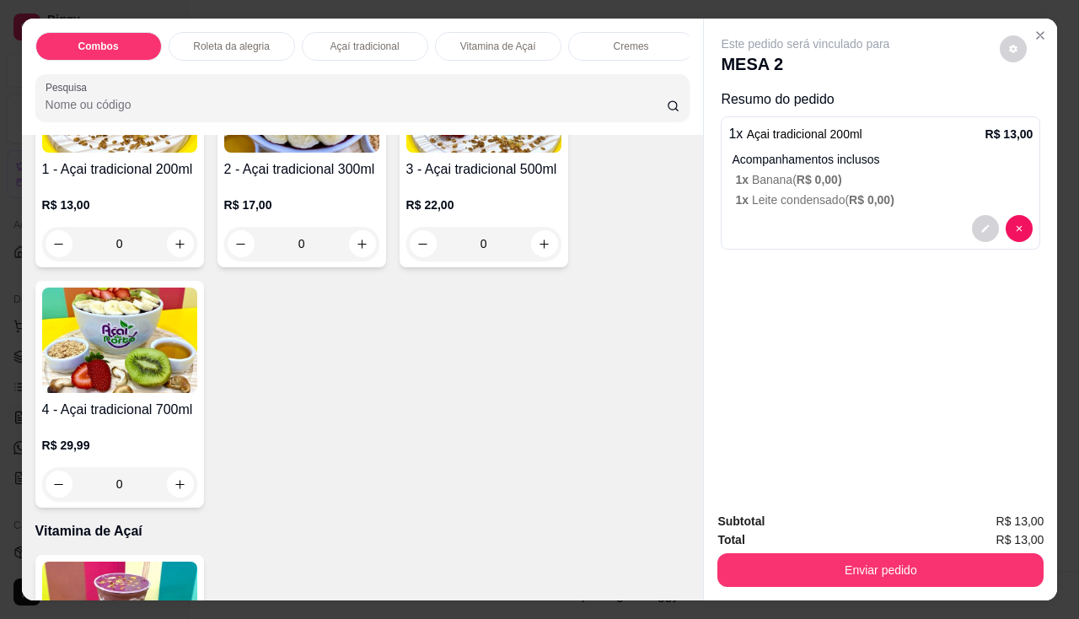
scroll to position [1012, 0]
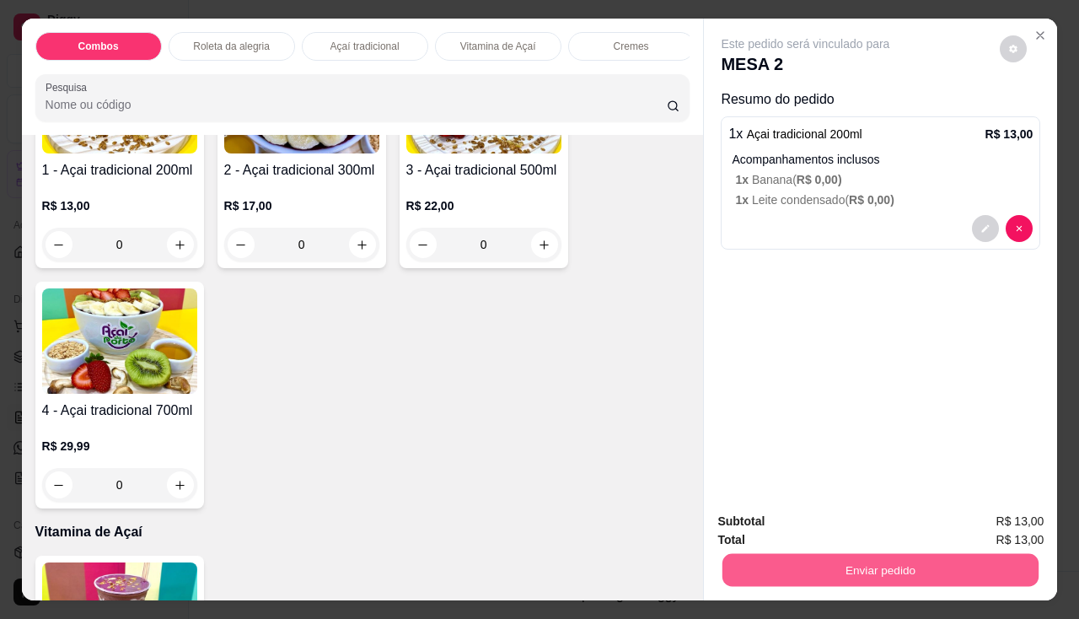
click at [736, 554] on button "Enviar pedido" at bounding box center [880, 570] width 316 height 33
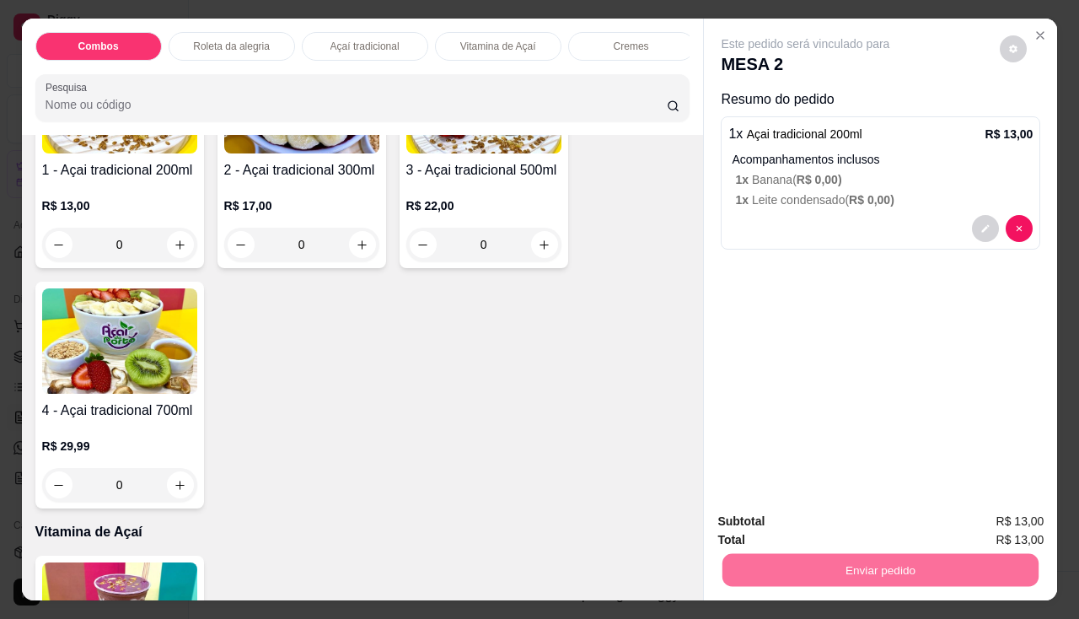
click at [740, 525] on button "Não registrar e enviar pedido" at bounding box center [825, 522] width 170 height 31
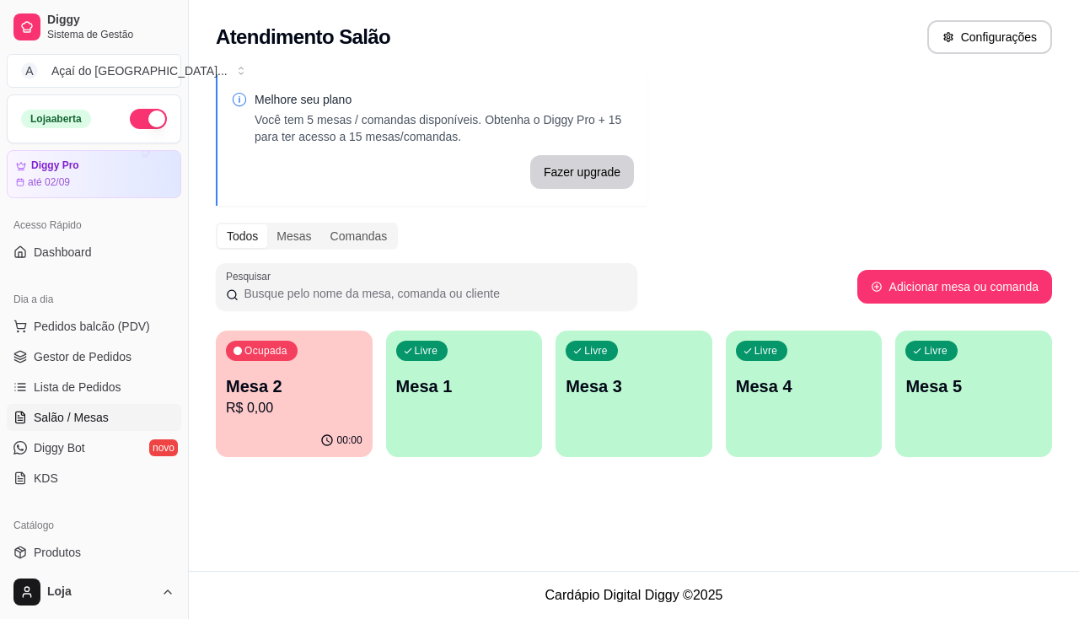
click at [303, 373] on div "Ocupada Mesa 2 R$ 0,00" at bounding box center [294, 377] width 157 height 94
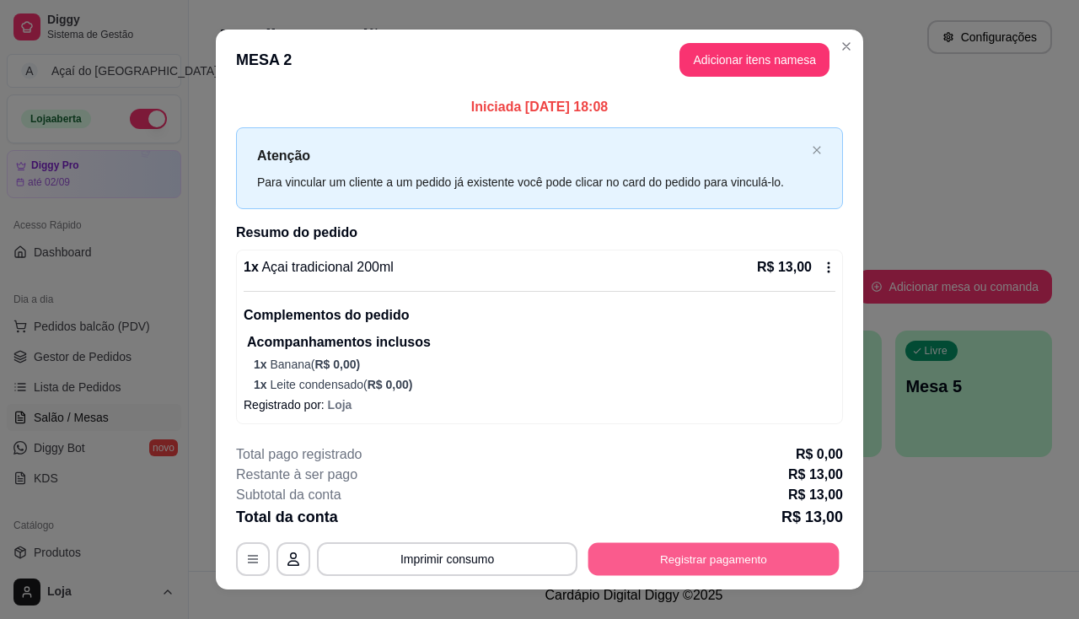
click at [691, 575] on button "Registrar pagamento" at bounding box center [713, 559] width 251 height 33
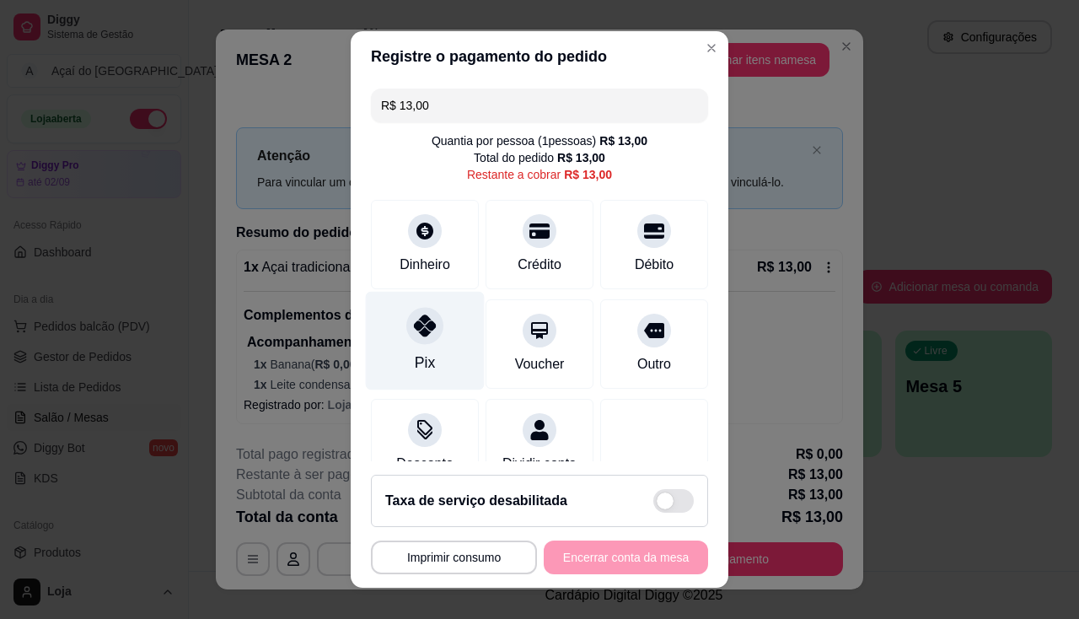
click at [400, 376] on div "Pix" at bounding box center [425, 340] width 119 height 99
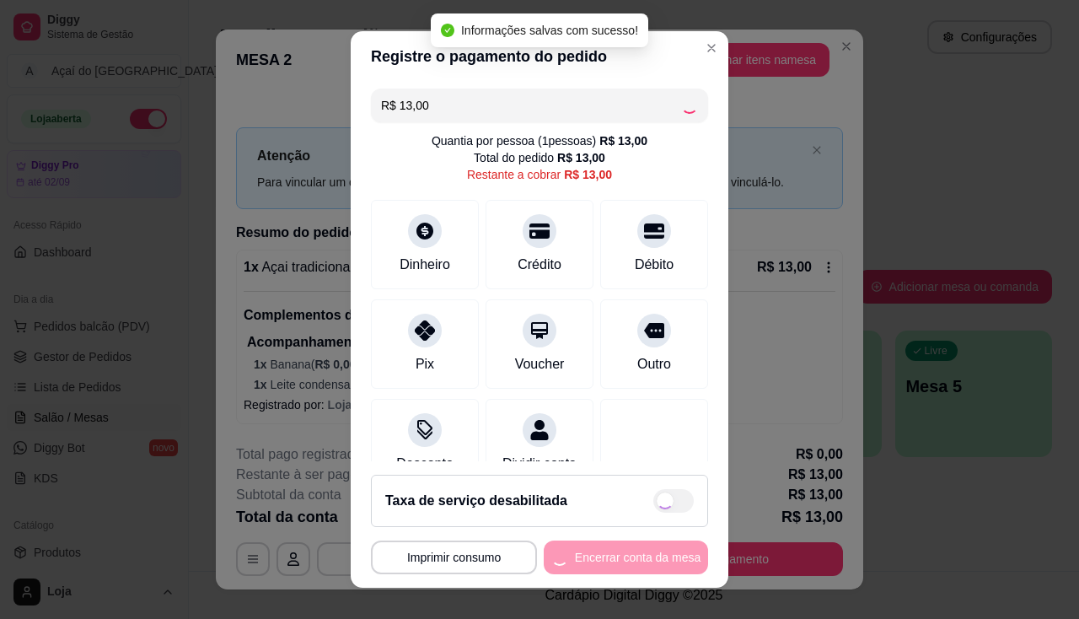
type input "R$ 0,00"
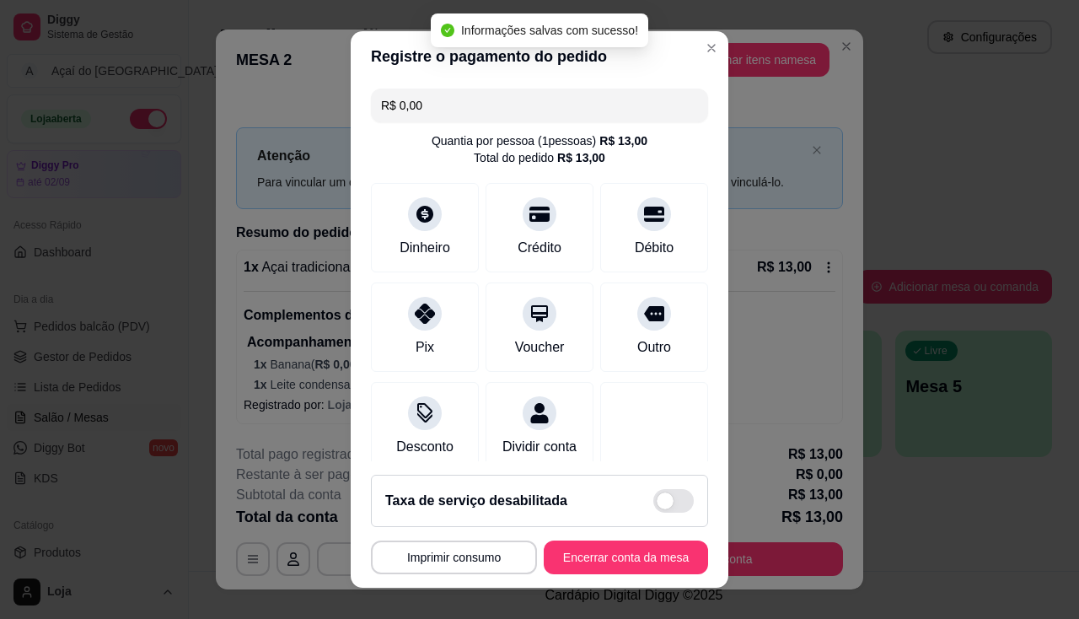
click at [566, 539] on footer "**********" at bounding box center [540, 524] width 378 height 126
click at [565, 556] on button "Encerrar conta da mesa" at bounding box center [626, 557] width 164 height 34
